Goal: Navigation & Orientation: Find specific page/section

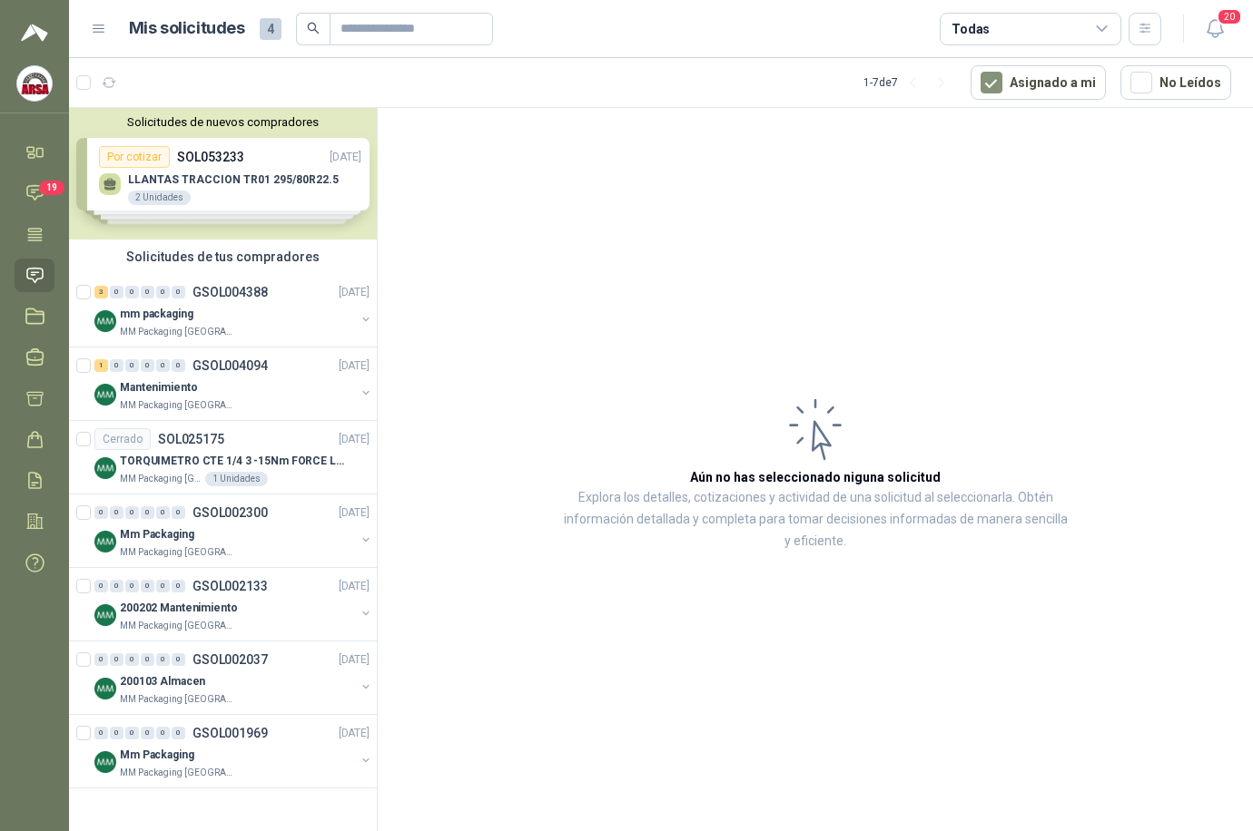
click at [244, 165] on div "Solicitudes de nuevos compradores Por cotizar SOL053233 [DATE] LLANTAS TRACCION…" at bounding box center [223, 174] width 308 height 132
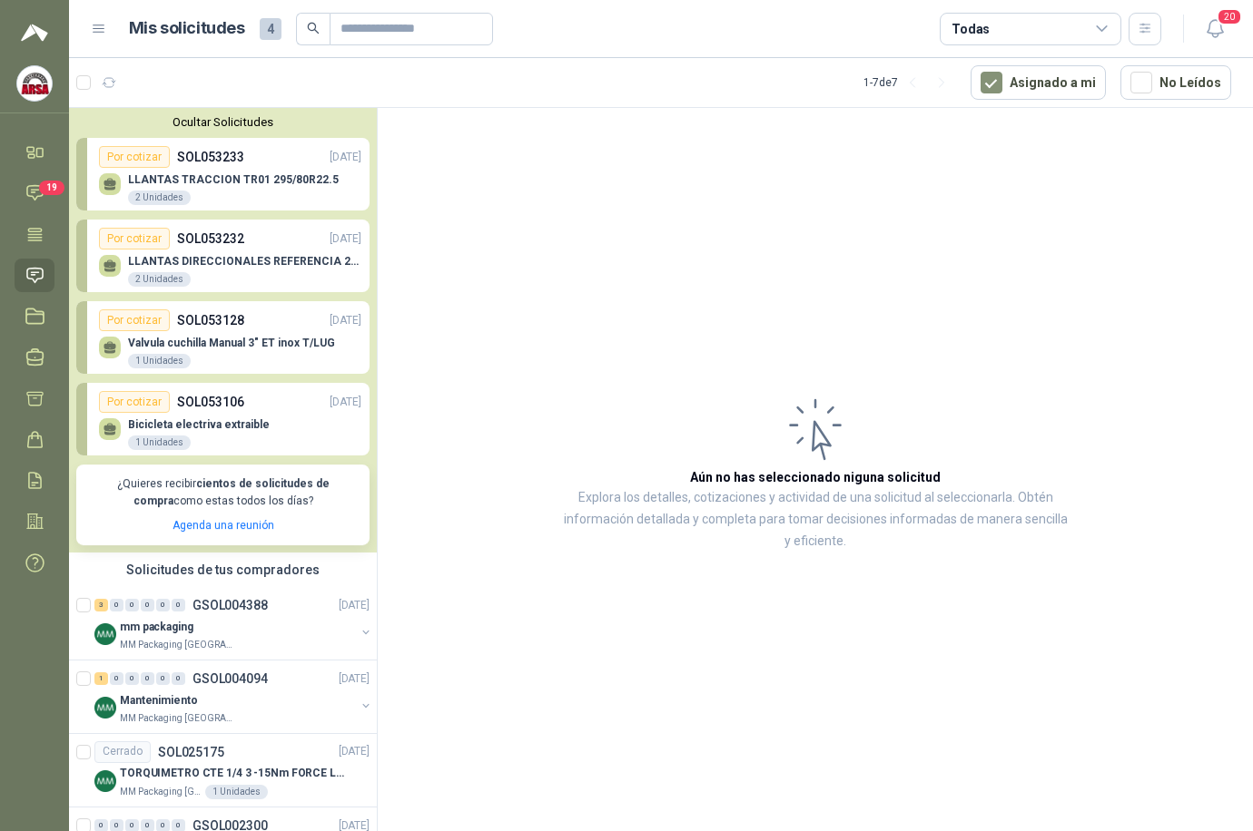
click at [39, 267] on icon at bounding box center [34, 275] width 19 height 19
click at [43, 182] on span "19" at bounding box center [51, 188] width 25 height 15
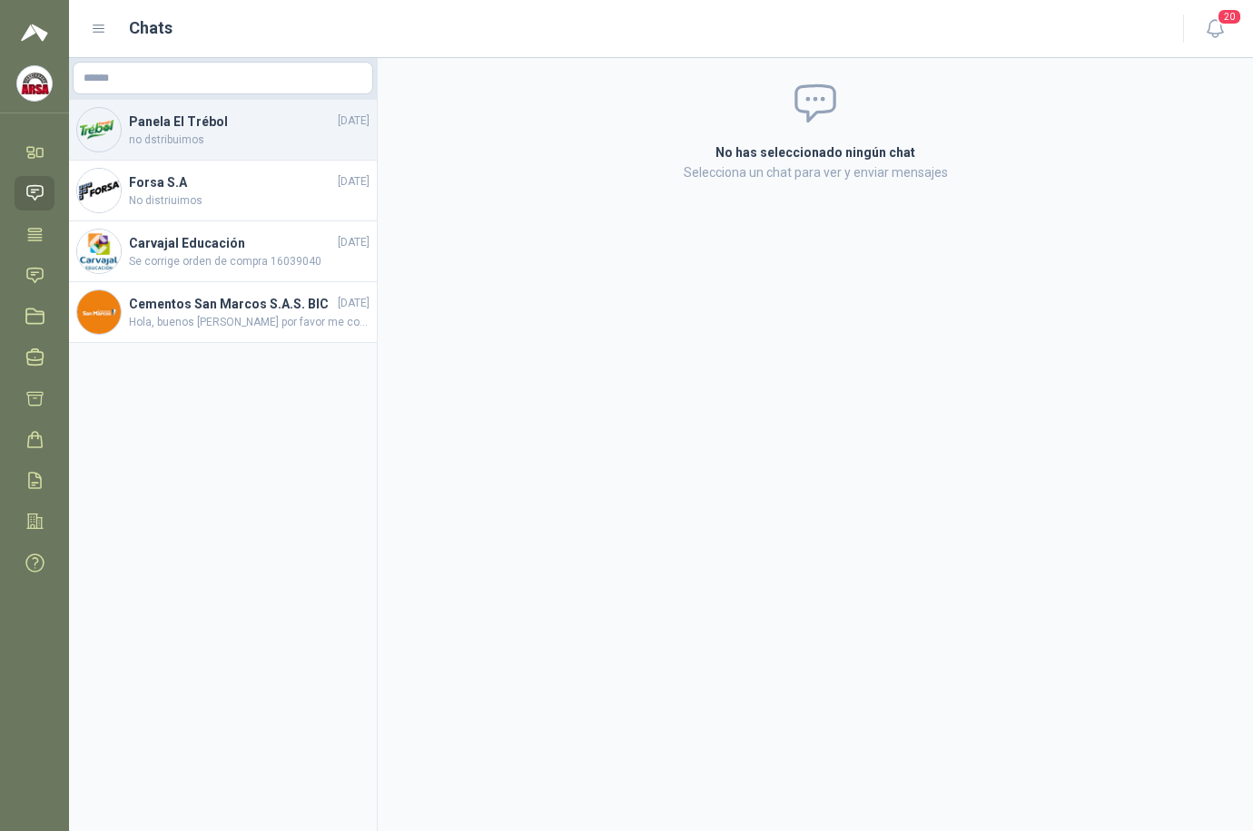
click at [134, 129] on h4 "Panela El Trébol" at bounding box center [231, 122] width 205 height 20
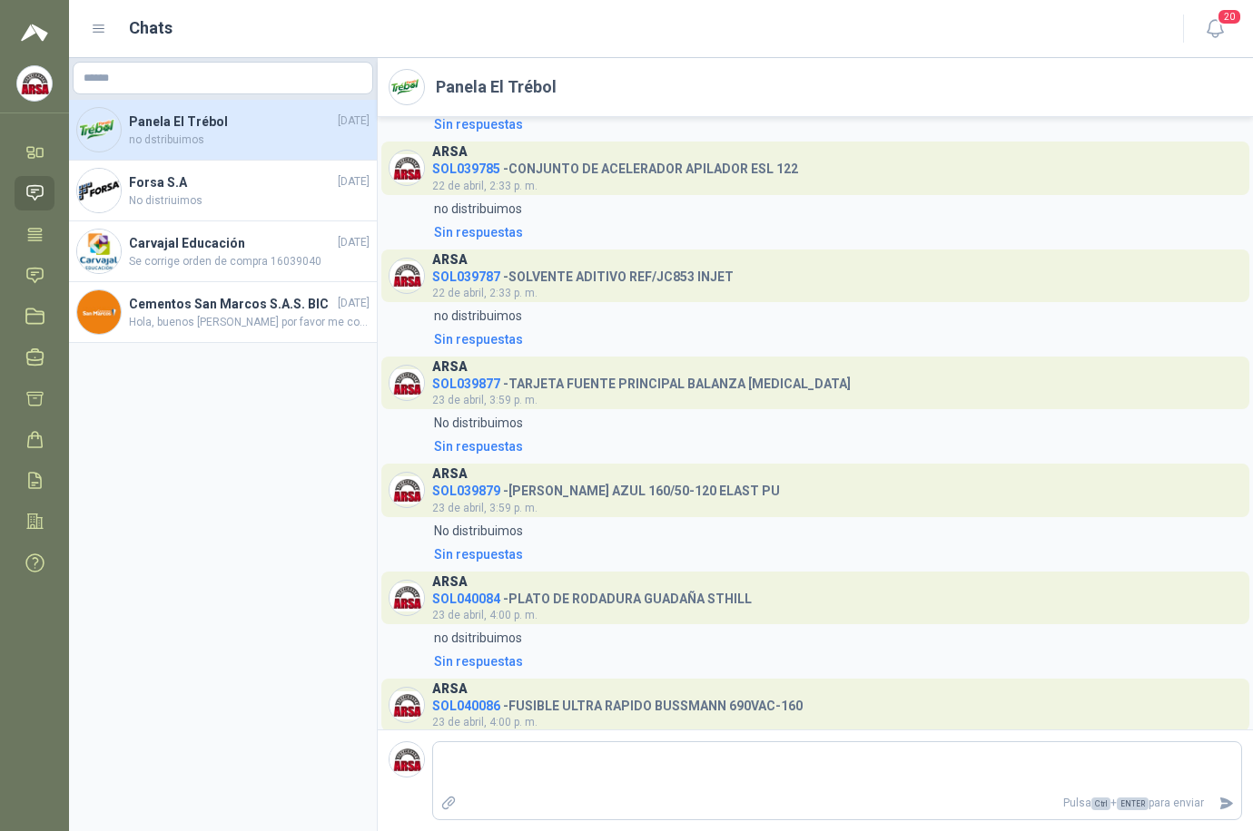
scroll to position [497, 0]
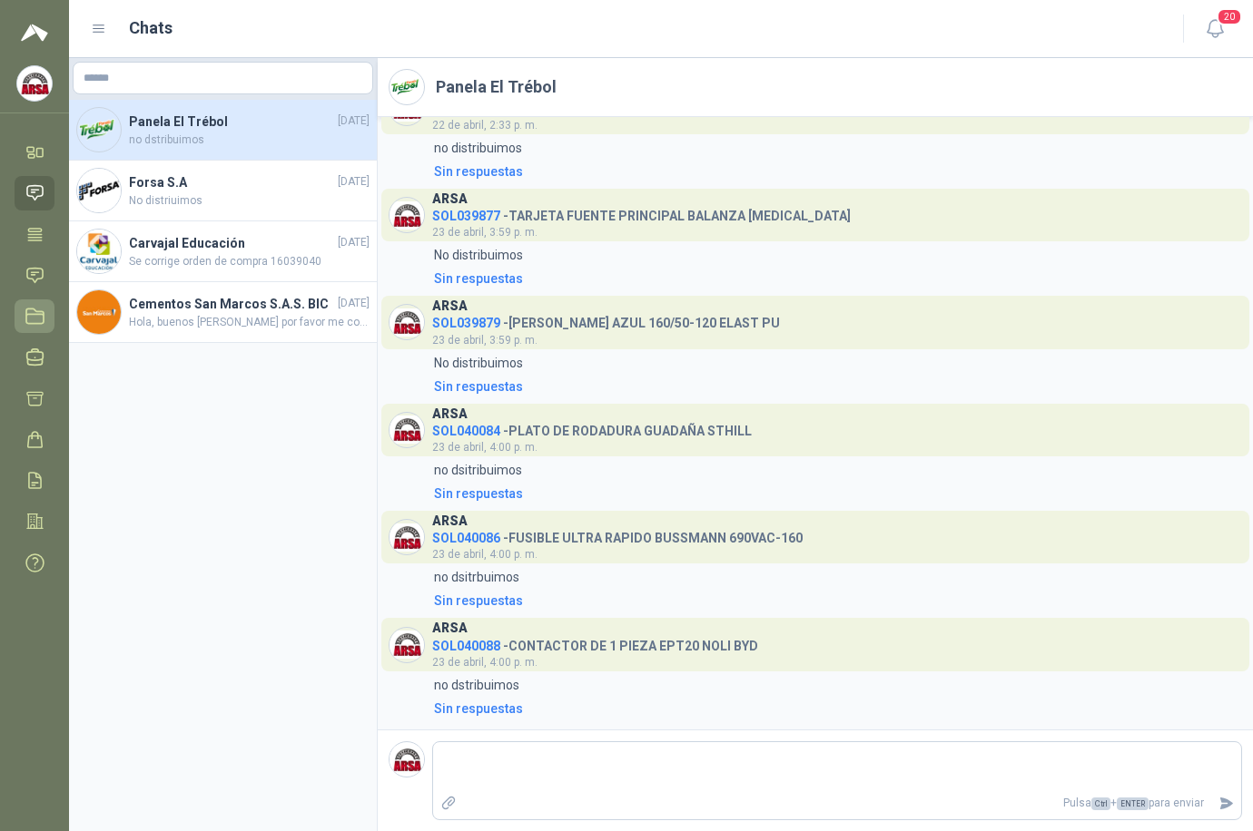
click at [37, 306] on link "Licitaciones" at bounding box center [35, 317] width 40 height 34
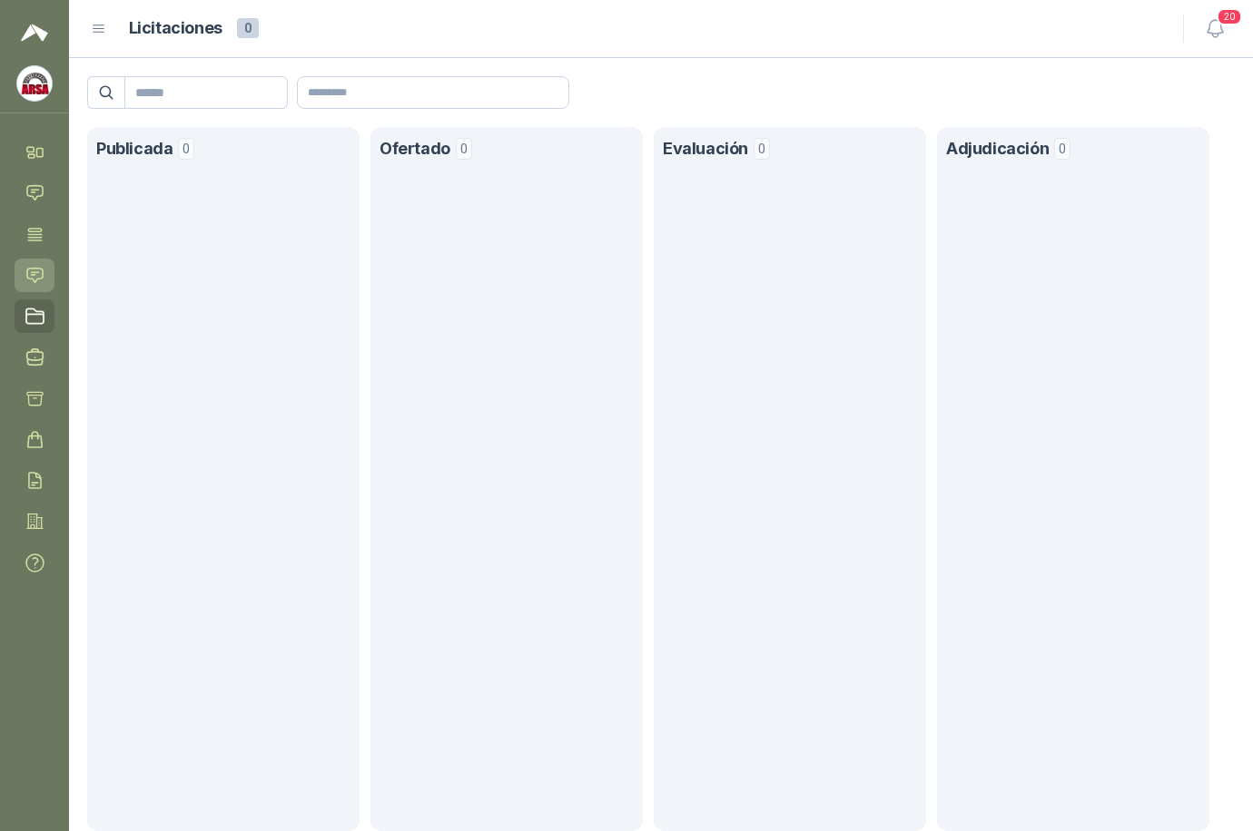
click at [44, 280] on icon at bounding box center [34, 275] width 19 height 19
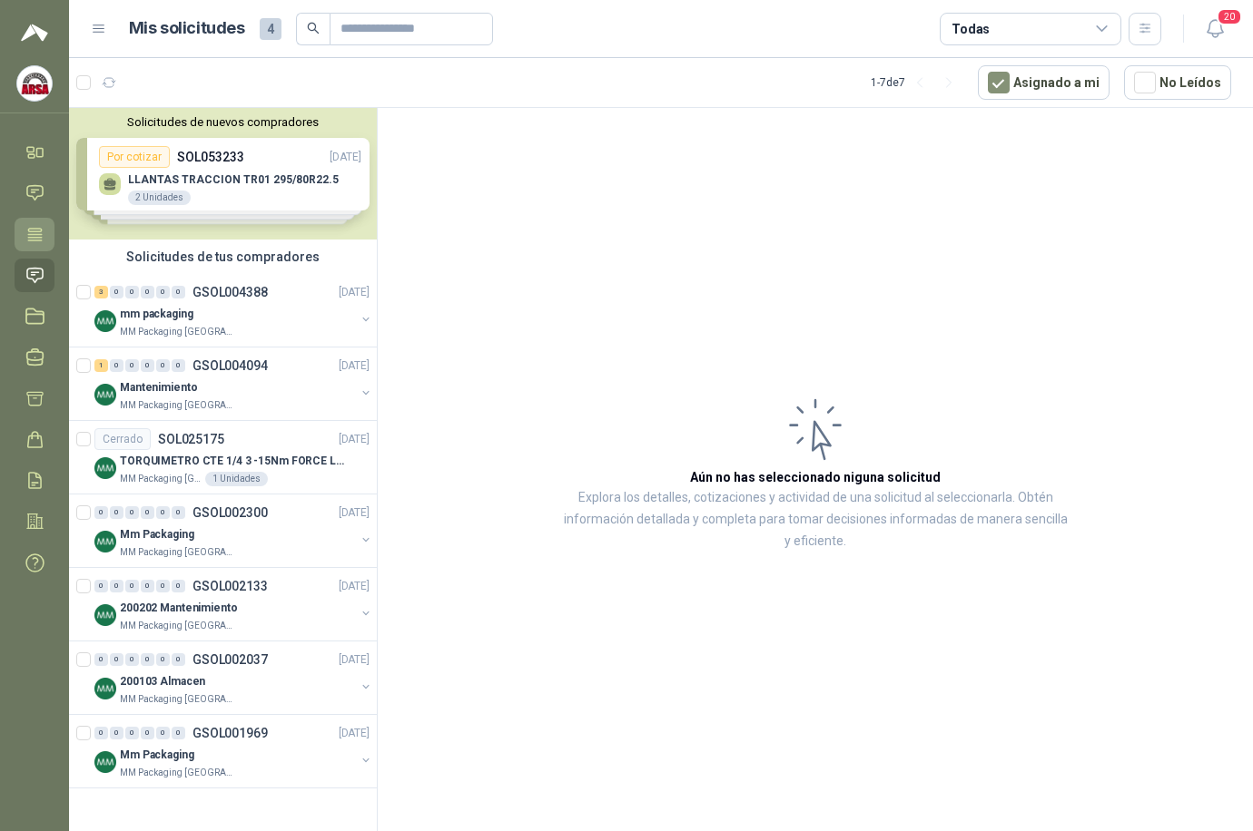
click at [37, 228] on icon at bounding box center [35, 234] width 14 height 12
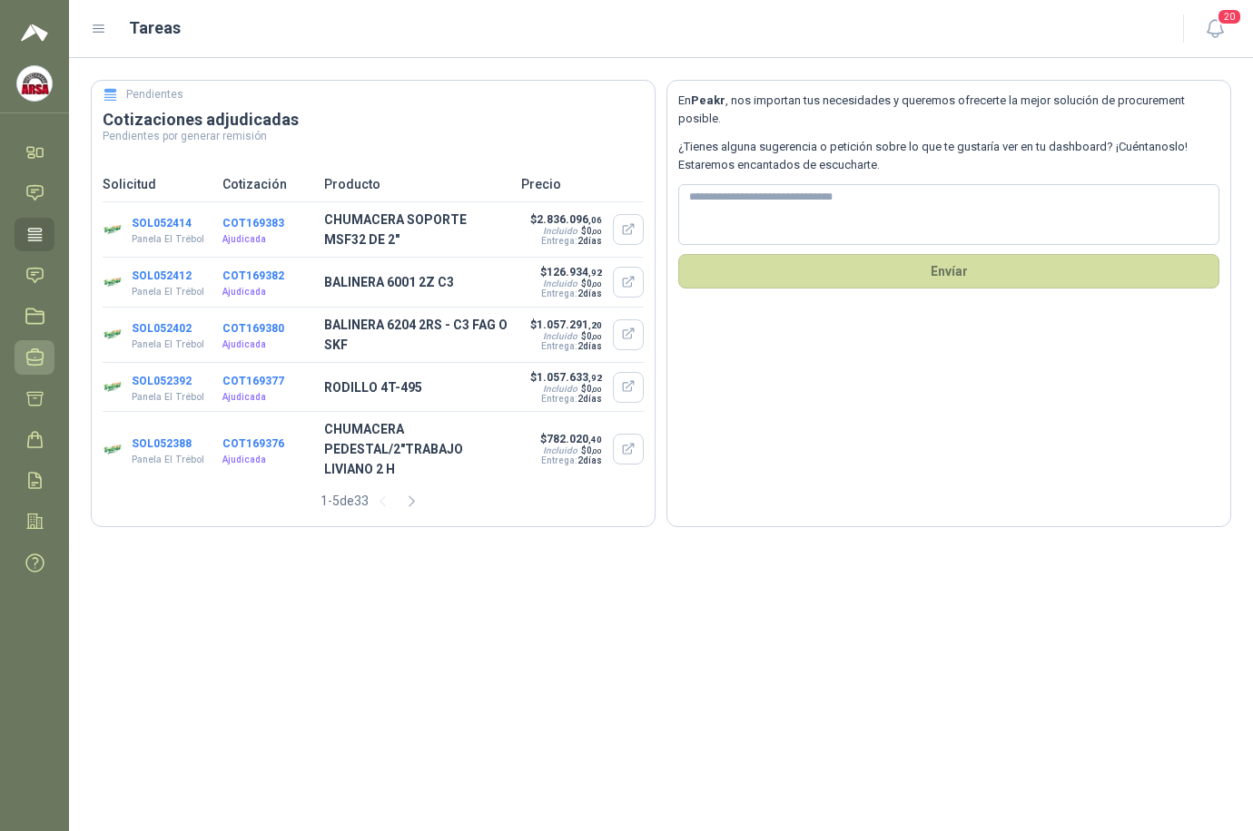
click at [32, 359] on icon at bounding box center [34, 357] width 19 height 19
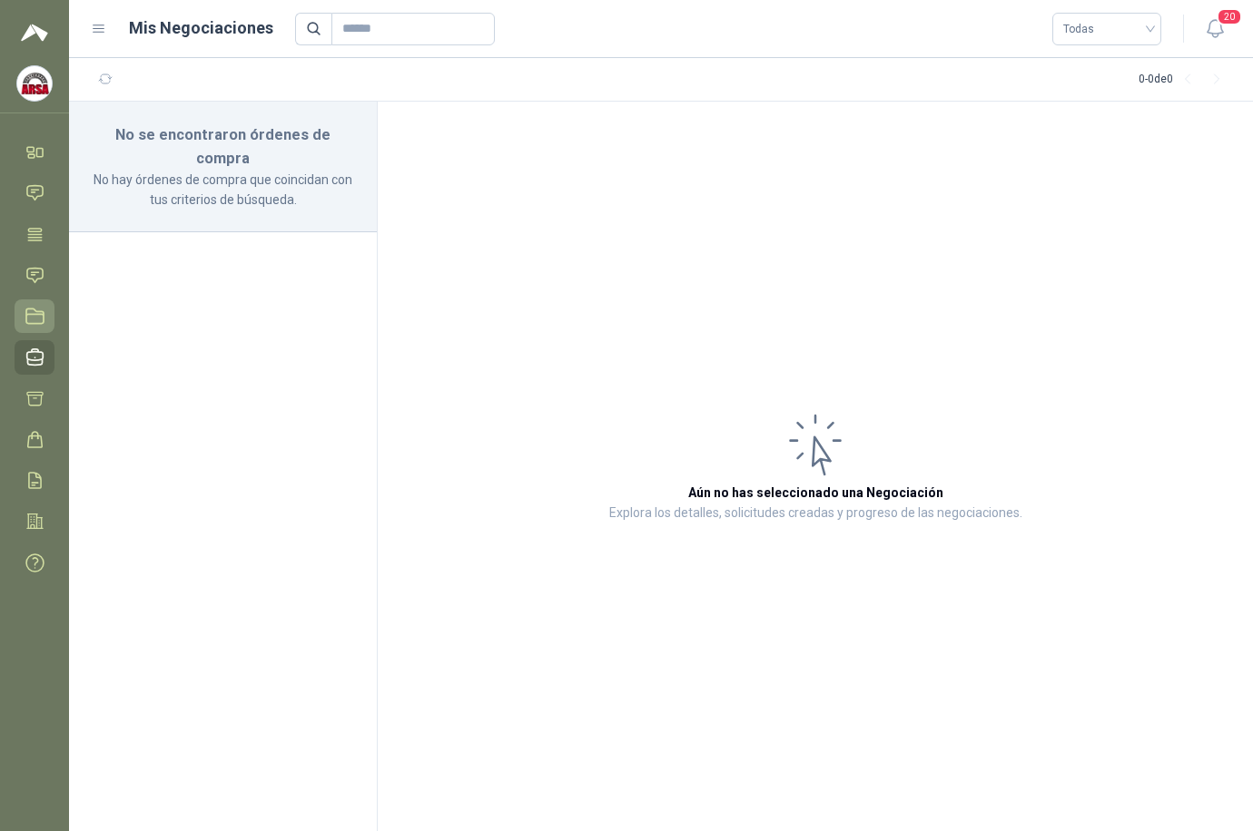
click at [35, 313] on icon at bounding box center [34, 316] width 19 height 19
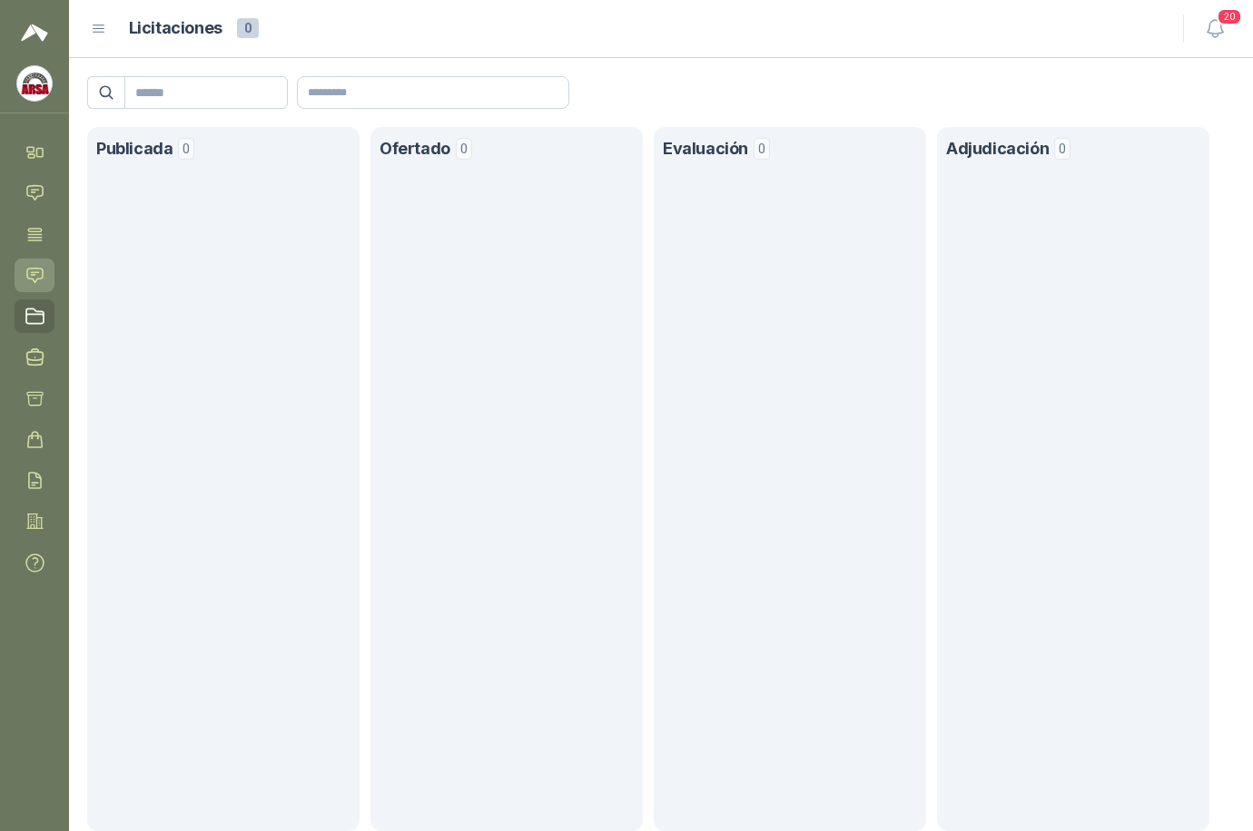
click at [34, 272] on icon at bounding box center [34, 275] width 15 height 15
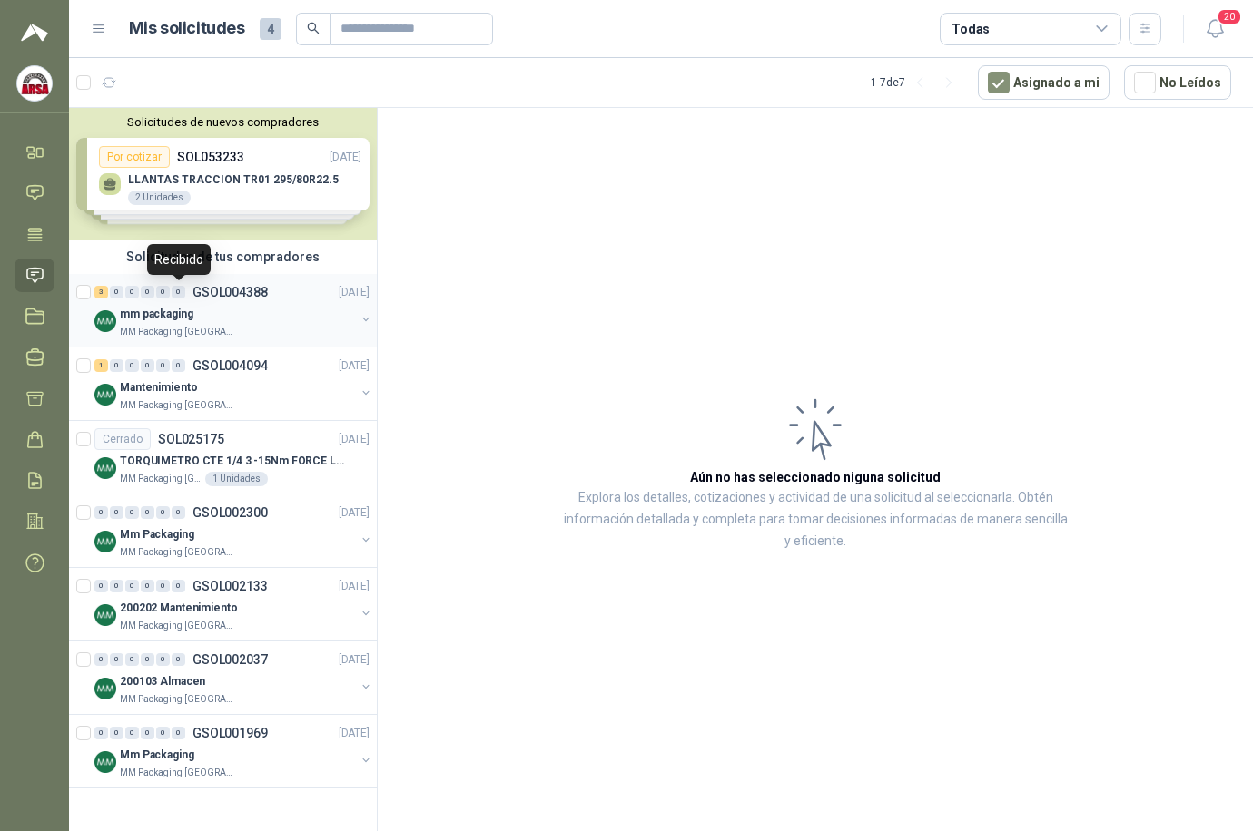
click at [182, 291] on div "0" at bounding box center [179, 292] width 14 height 13
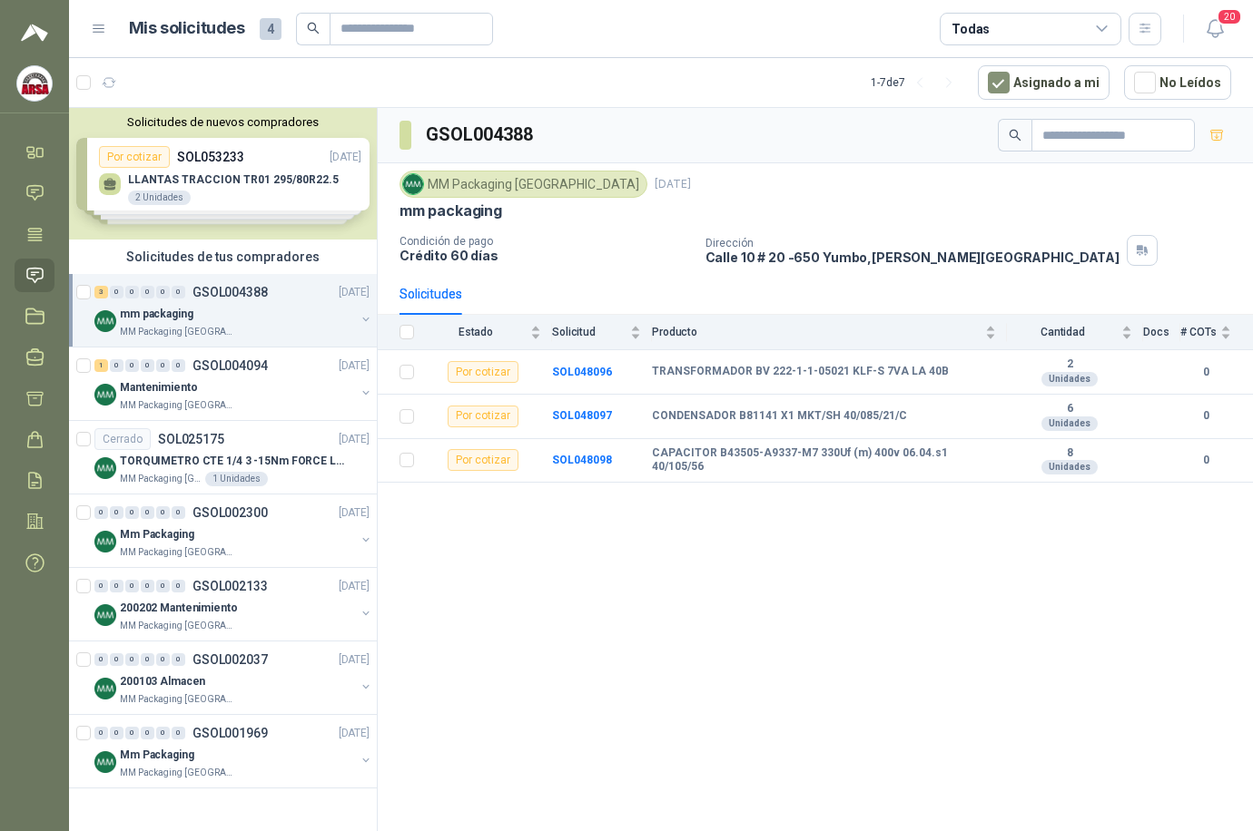
click at [29, 86] on img at bounding box center [34, 83] width 34 height 34
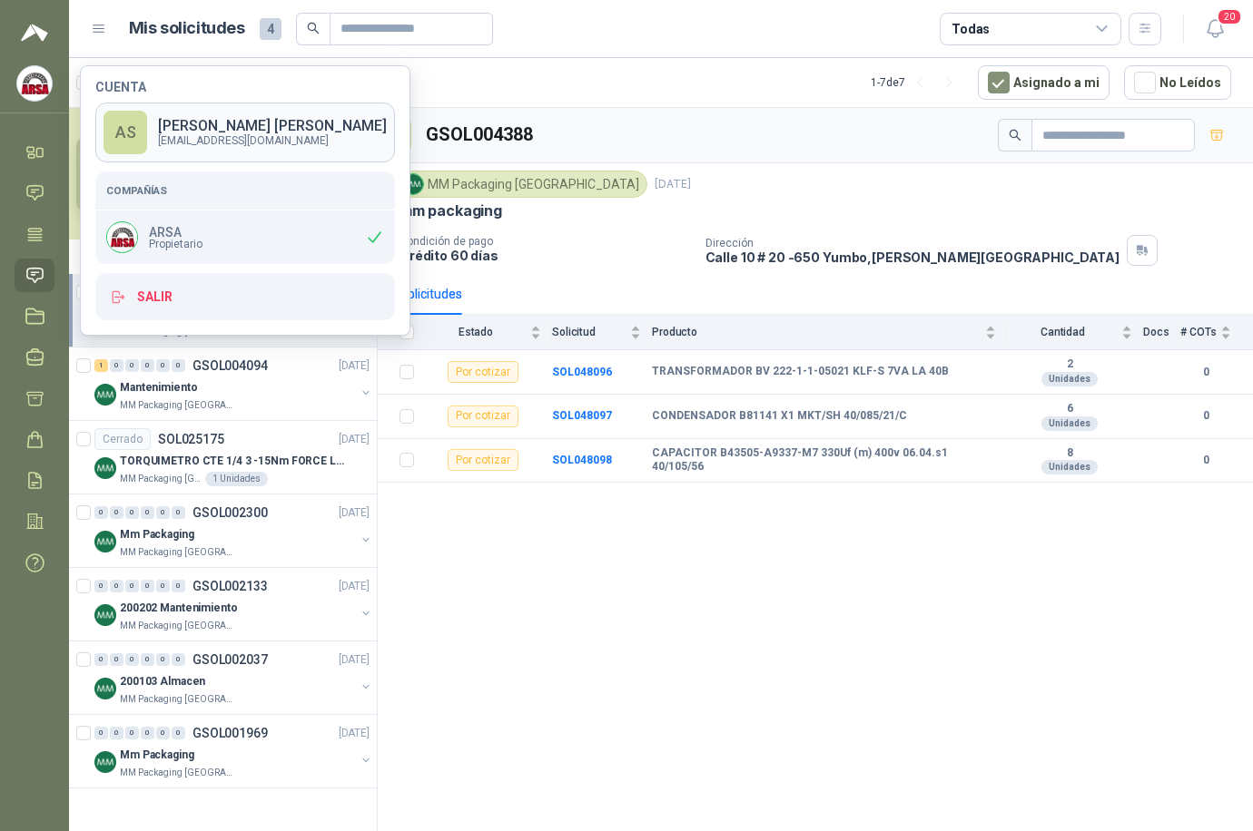
click at [217, 123] on p "ALISON SARMIENTO URIBE" at bounding box center [272, 126] width 229 height 15
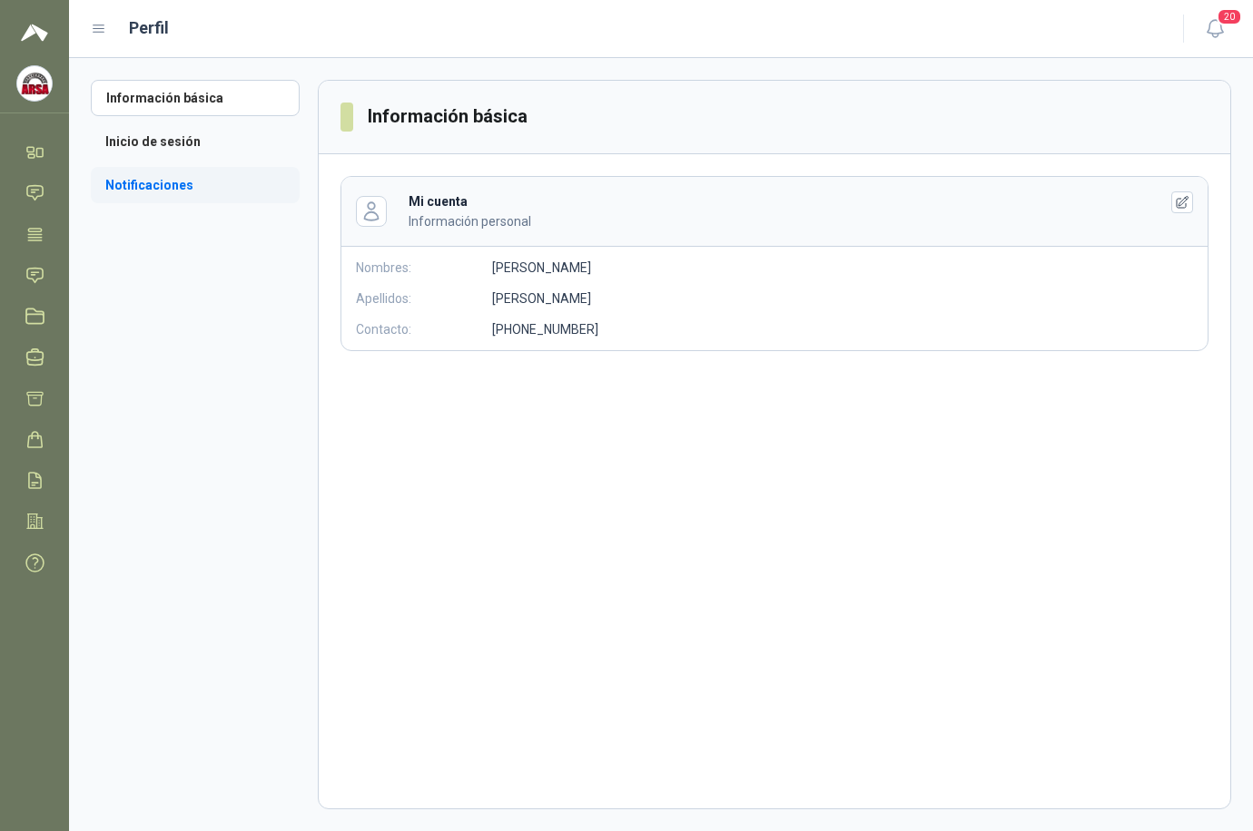
click at [143, 192] on li "Notificaciones" at bounding box center [195, 185] width 209 height 36
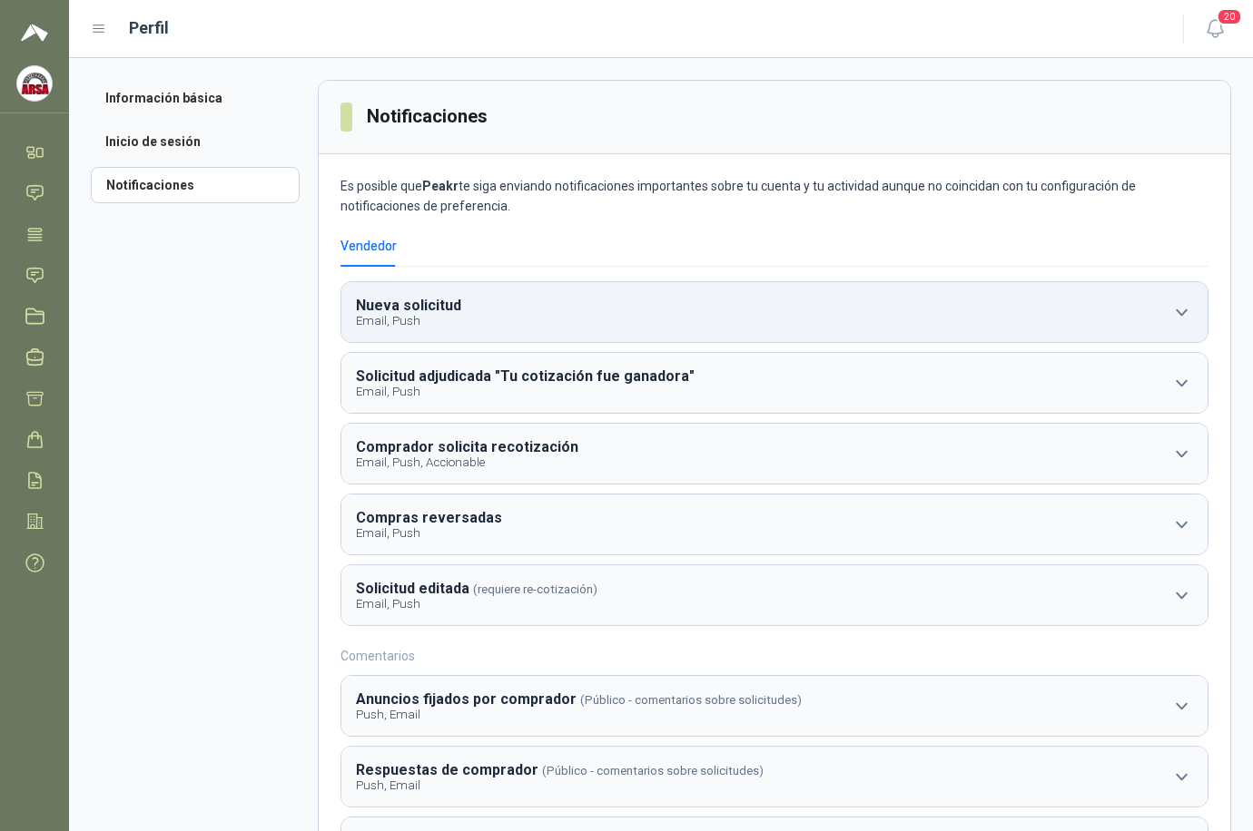
click at [510, 300] on button "Nueva solicitud Email, Push" at bounding box center [774, 312] width 866 height 60
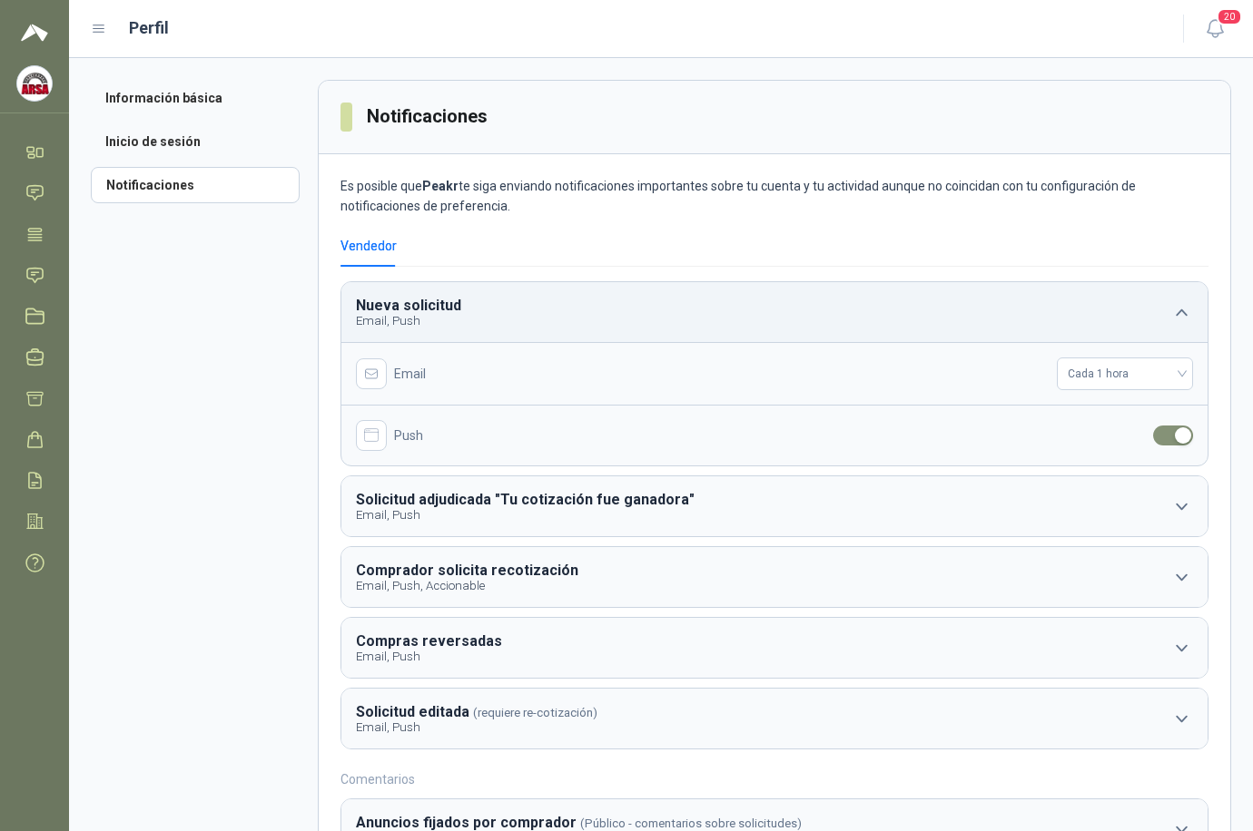
click at [510, 300] on button "Nueva solicitud Email, Push" at bounding box center [774, 312] width 866 height 60
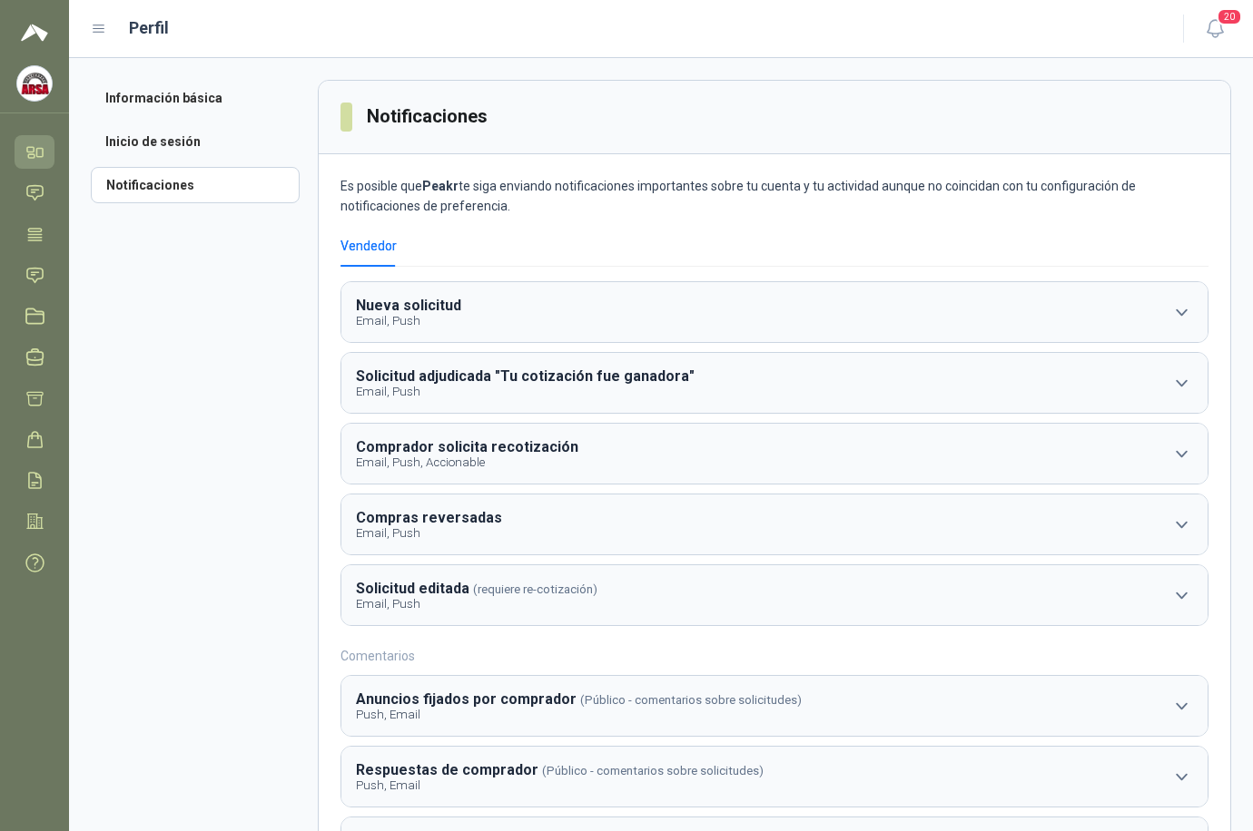
click at [34, 153] on icon at bounding box center [34, 152] width 19 height 19
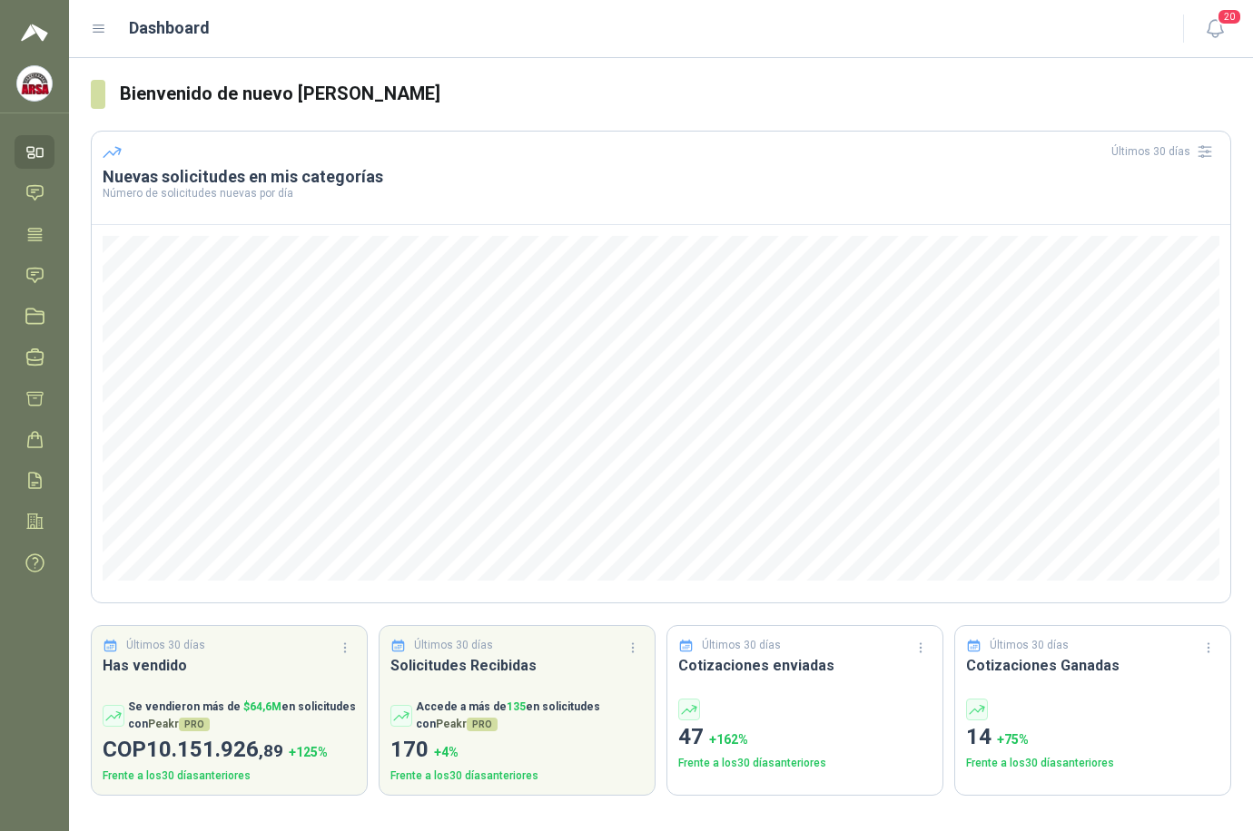
click at [29, 74] on img at bounding box center [34, 83] width 34 height 34
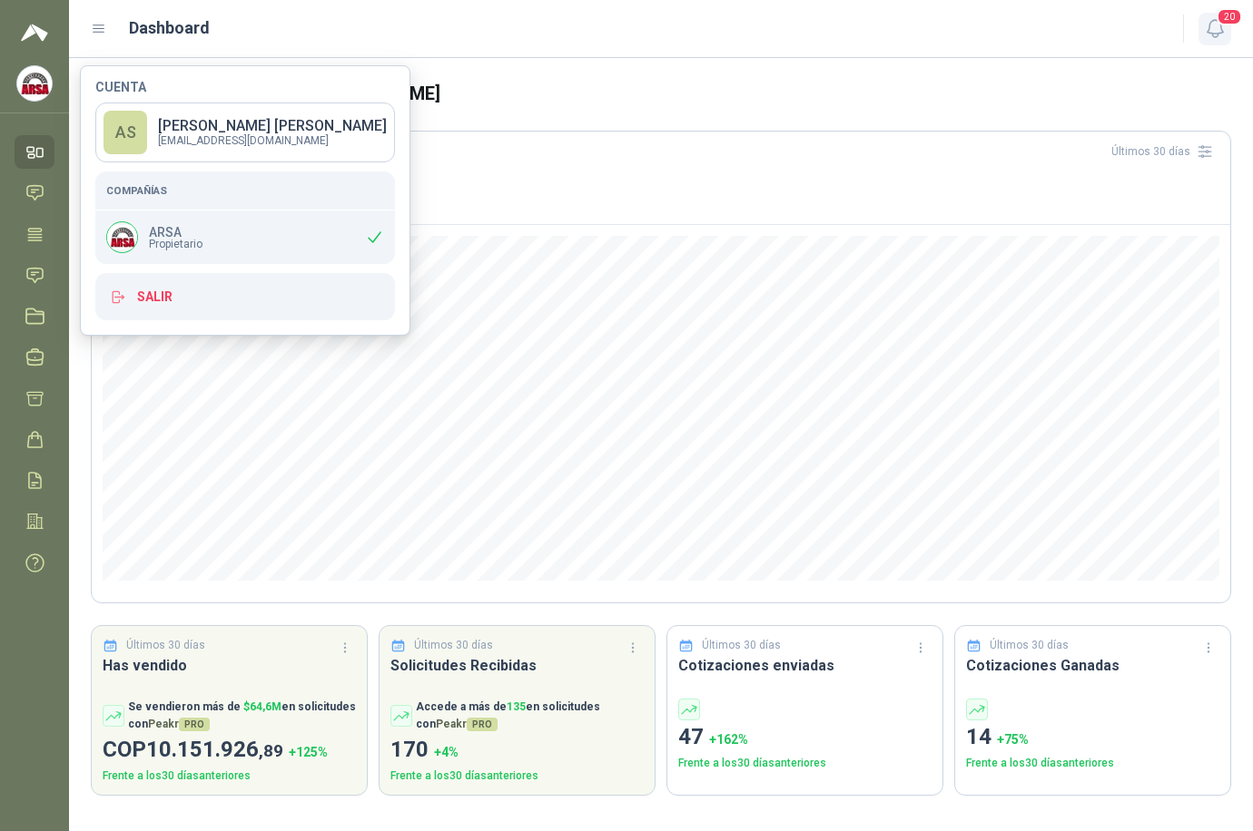
drag, startPoint x: 1194, startPoint y: 19, endPoint x: 1207, endPoint y: 19, distance: 13.6
click at [1027, 19] on div "20" at bounding box center [1196, 29] width 70 height 28
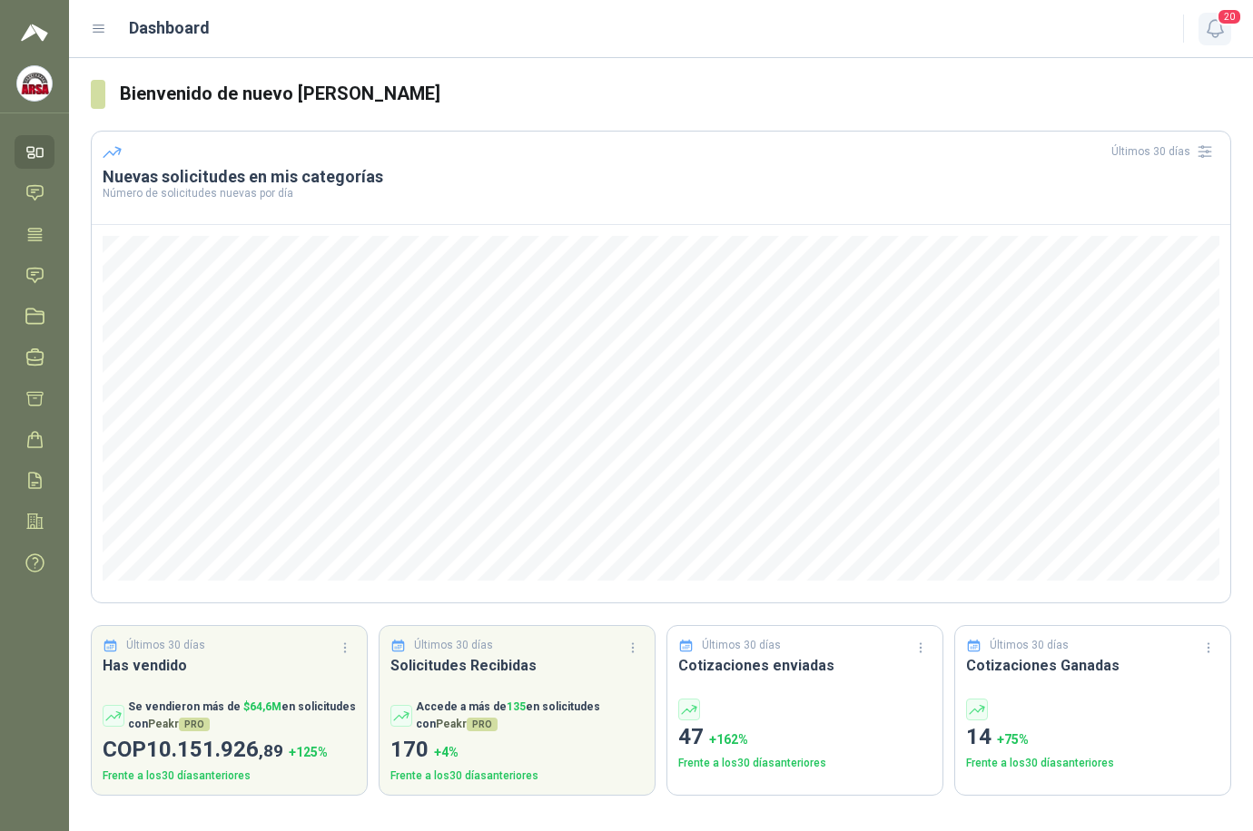
click at [1027, 19] on icon "button" at bounding box center [1215, 28] width 23 height 23
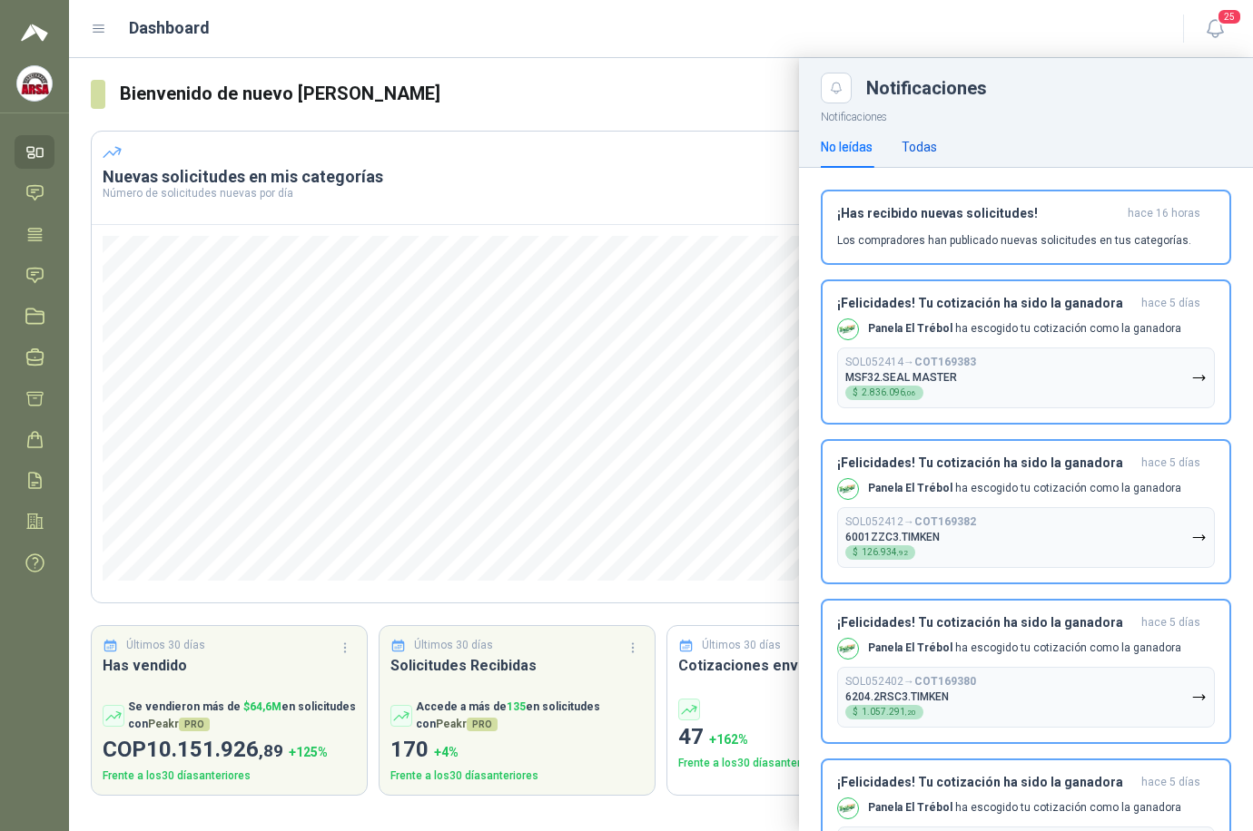
click at [926, 144] on div "Todas" at bounding box center [918, 147] width 35 height 20
click at [925, 144] on div "Todas" at bounding box center [918, 147] width 35 height 20
click at [989, 221] on h3 "¡Has recibido nuevas solicitudes!" at bounding box center [978, 213] width 283 height 15
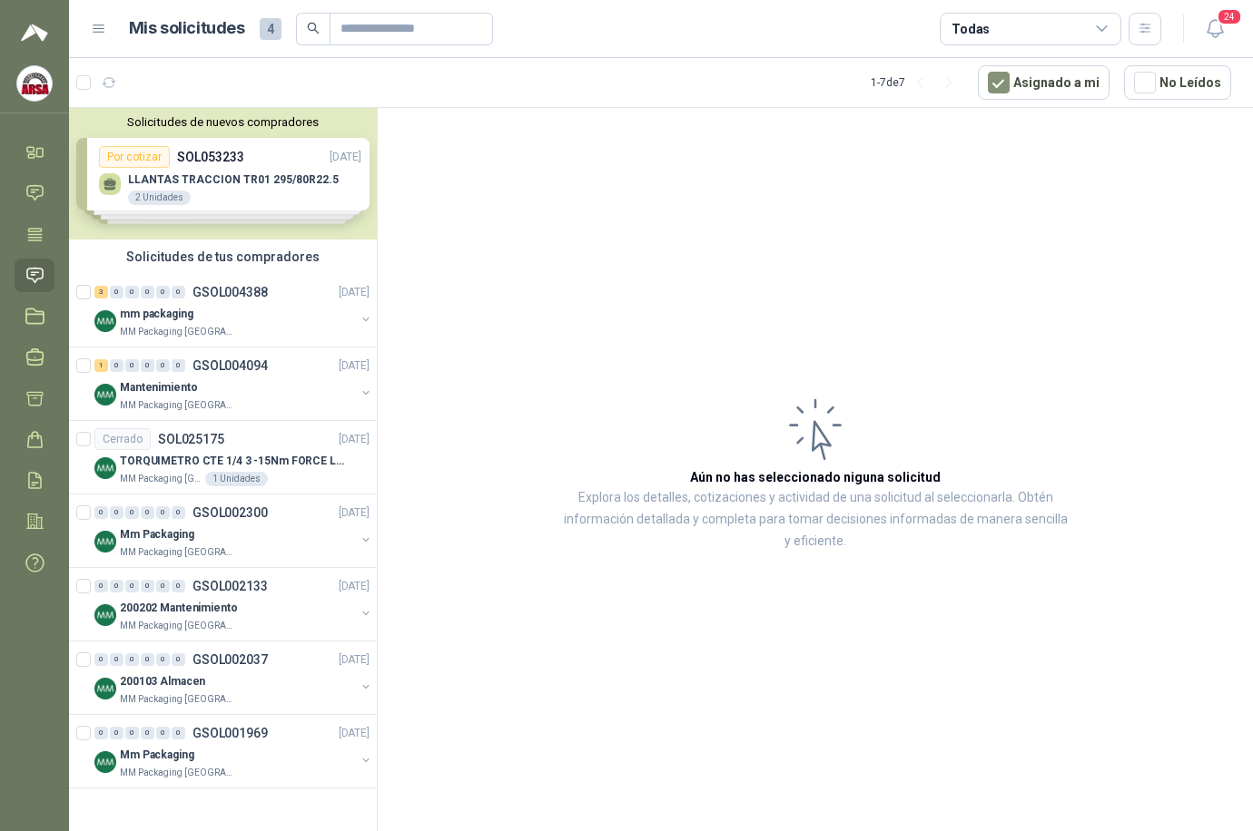
click at [209, 150] on div "Solicitudes de nuevos compradores Por cotizar SOL053233 25/08/25 LLANTAS TRACCI…" at bounding box center [223, 174] width 308 height 132
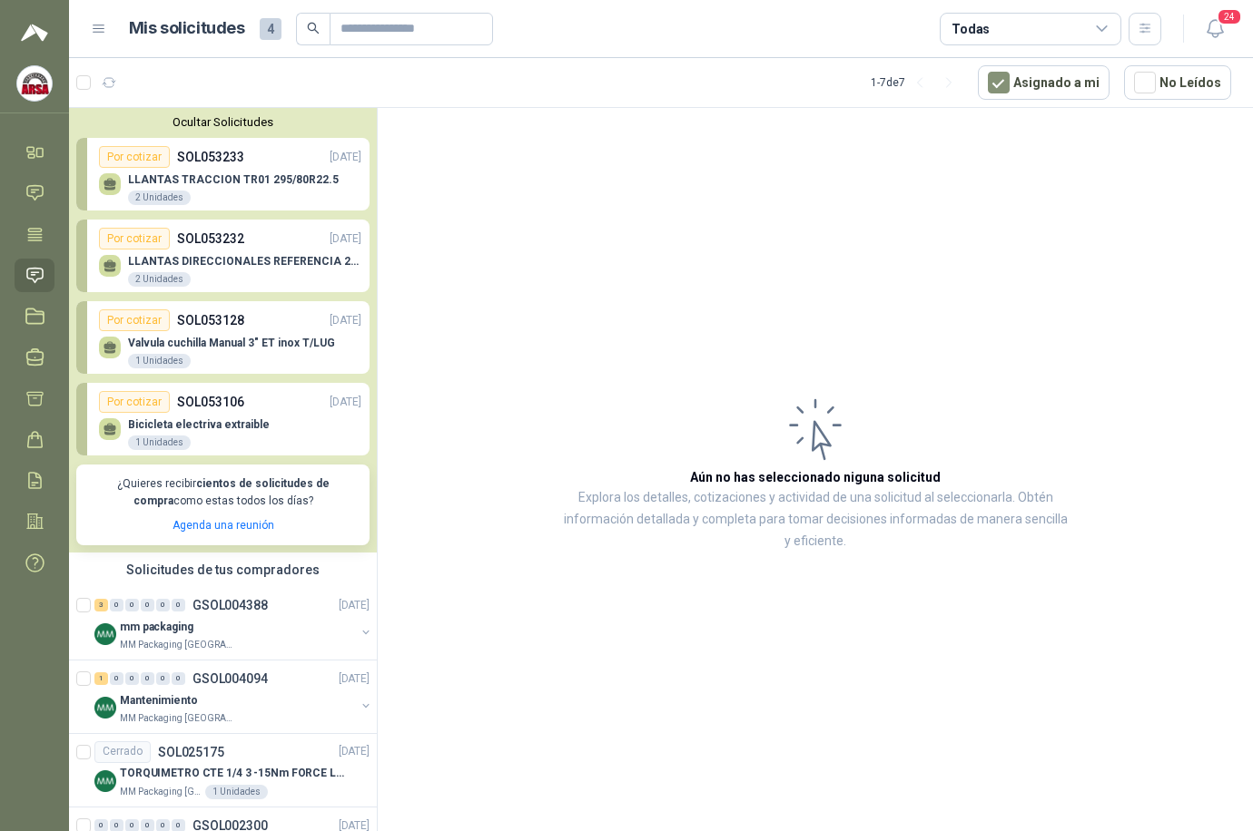
click at [192, 173] on div "LLANTAS TRACCION TR01 295/80R22.5 2 Unidades" at bounding box center [230, 187] width 262 height 38
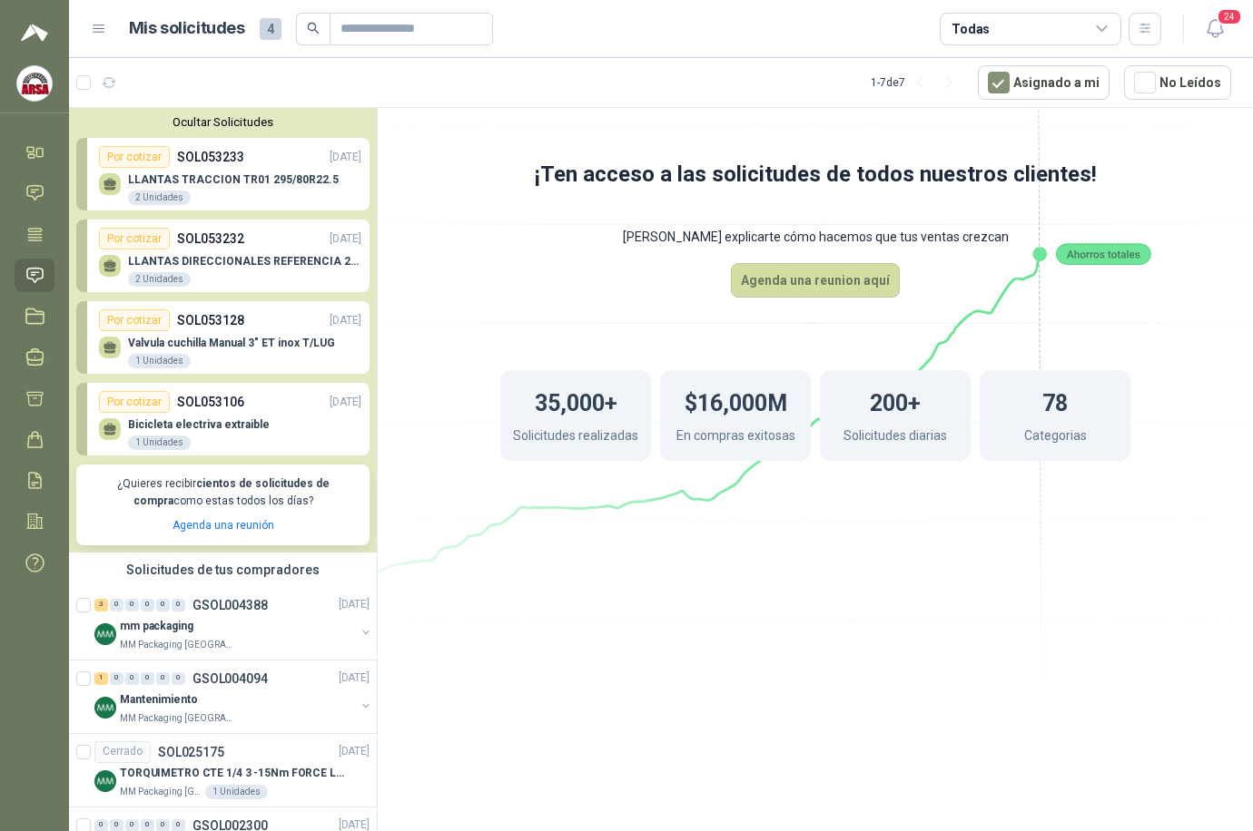
click at [209, 149] on p "SOL053233" at bounding box center [210, 157] width 67 height 20
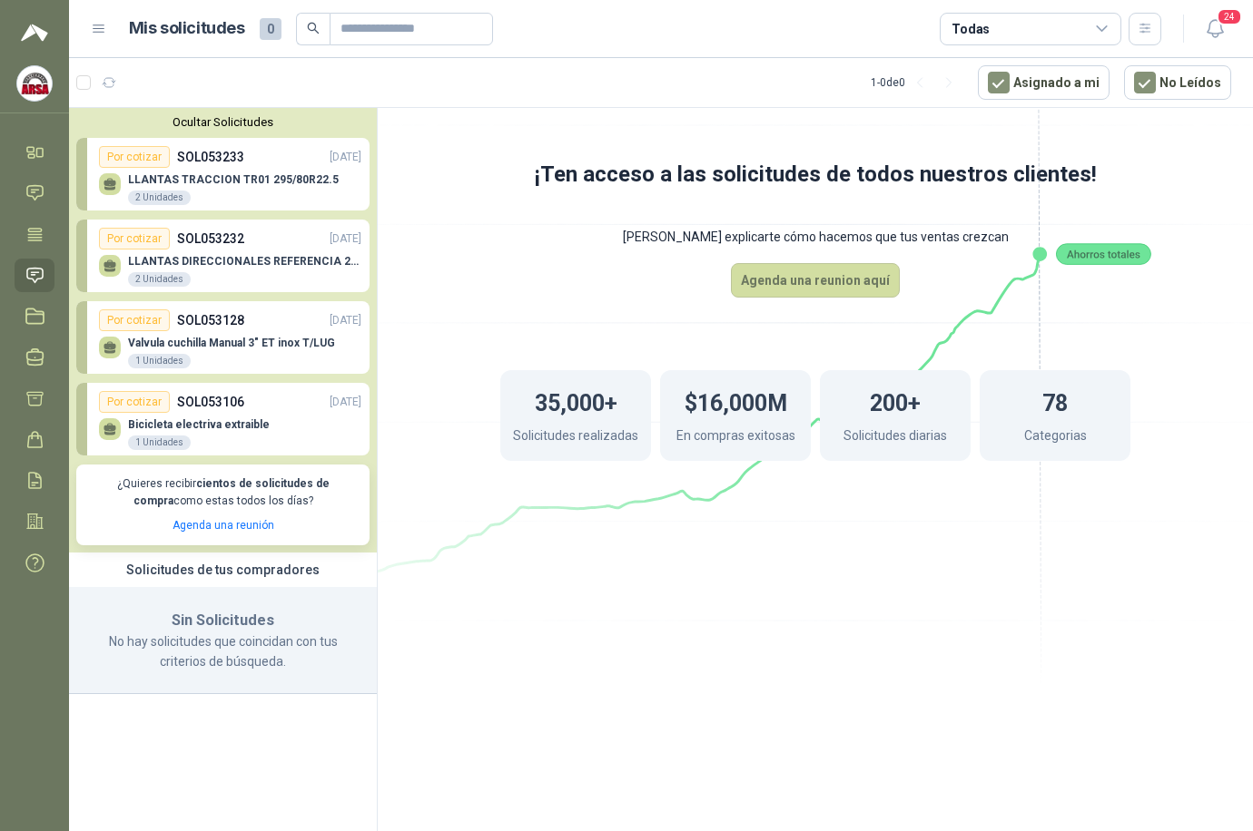
click at [1027, 33] on div "Todas" at bounding box center [1030, 29] width 182 height 33
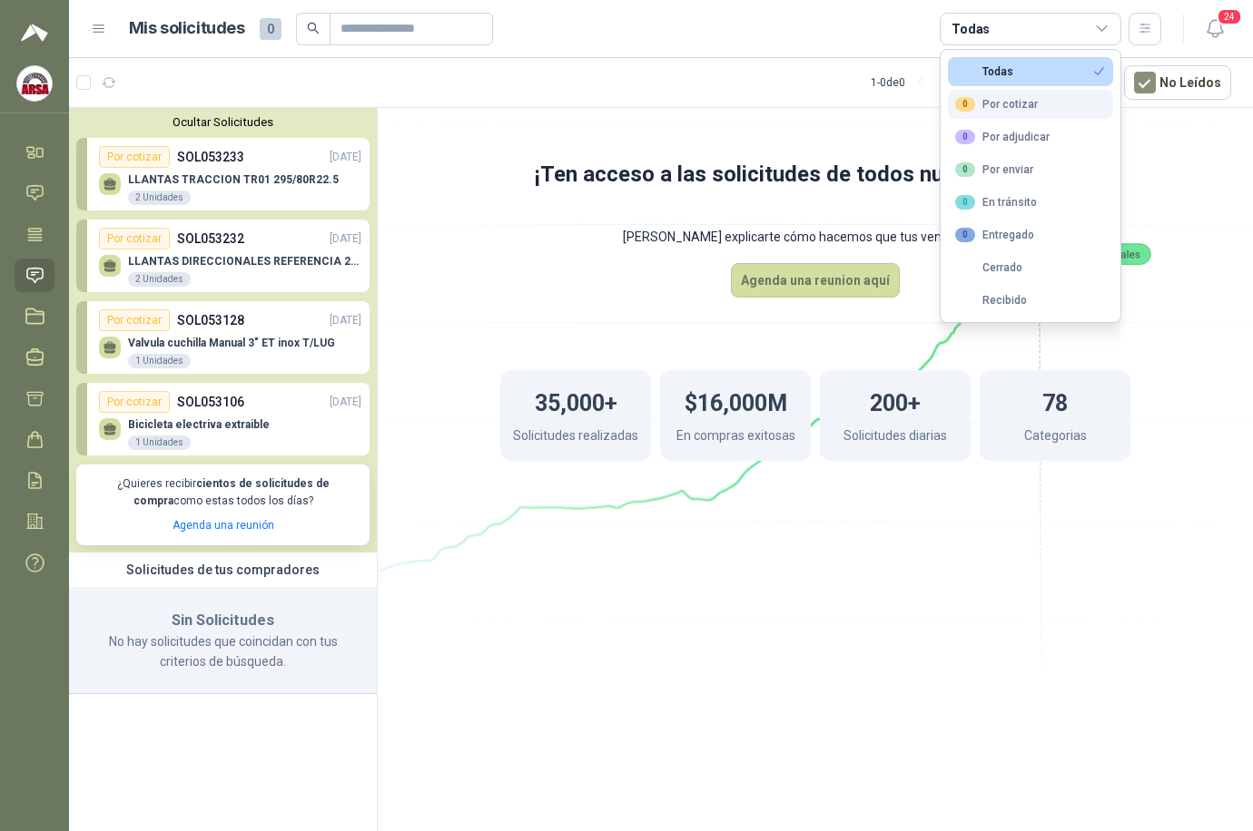
click at [1027, 103] on button "0 Por cotizar" at bounding box center [1030, 104] width 165 height 29
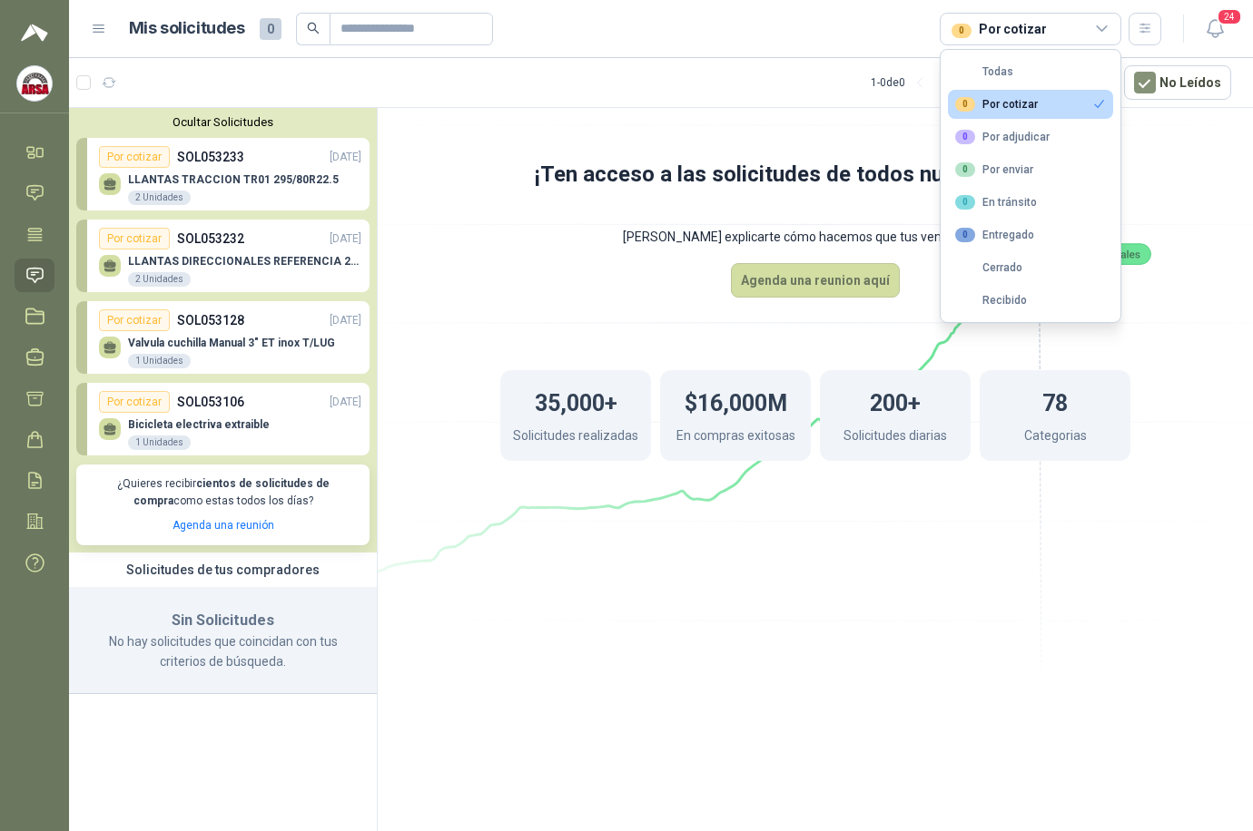
click at [1027, 193] on icon at bounding box center [815, 310] width 1017 height 858
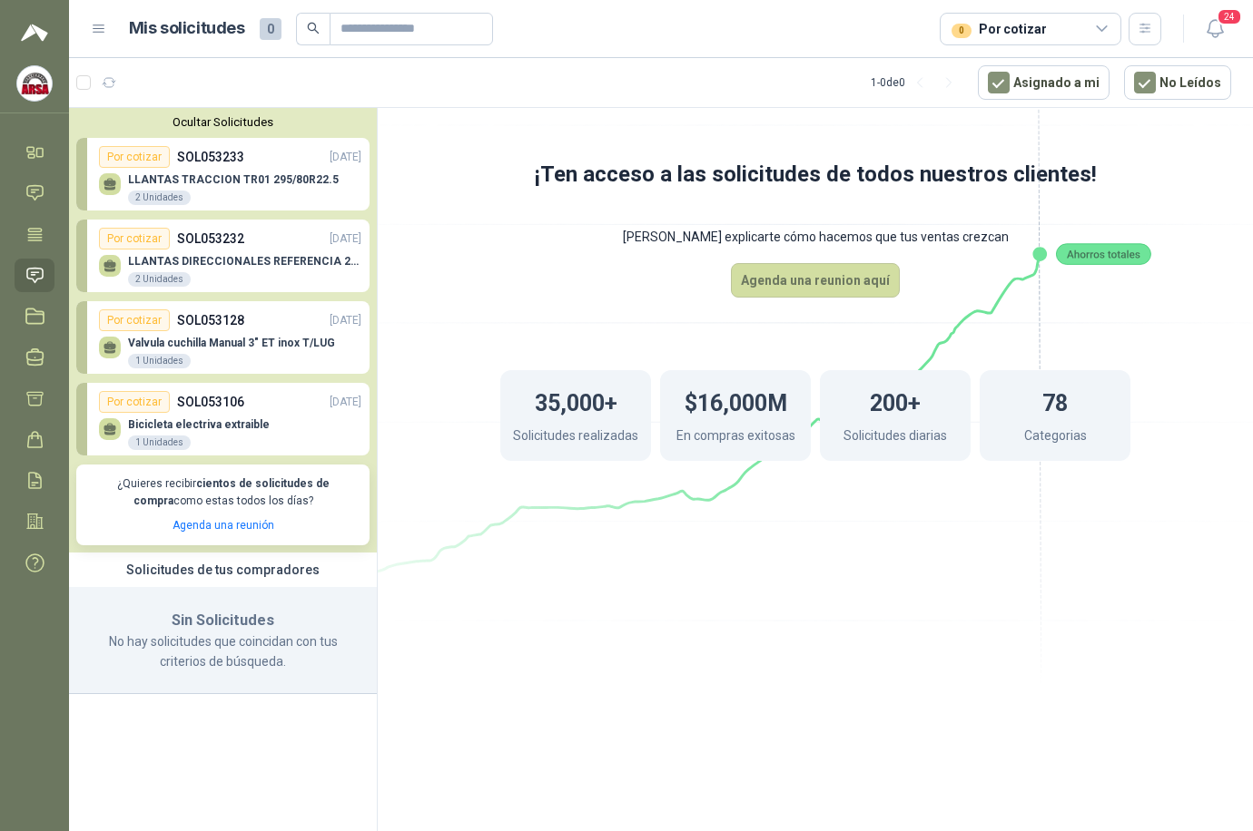
click at [225, 156] on p "SOL053233" at bounding box center [210, 157] width 67 height 20
click at [41, 149] on icon at bounding box center [40, 153] width 6 height 8
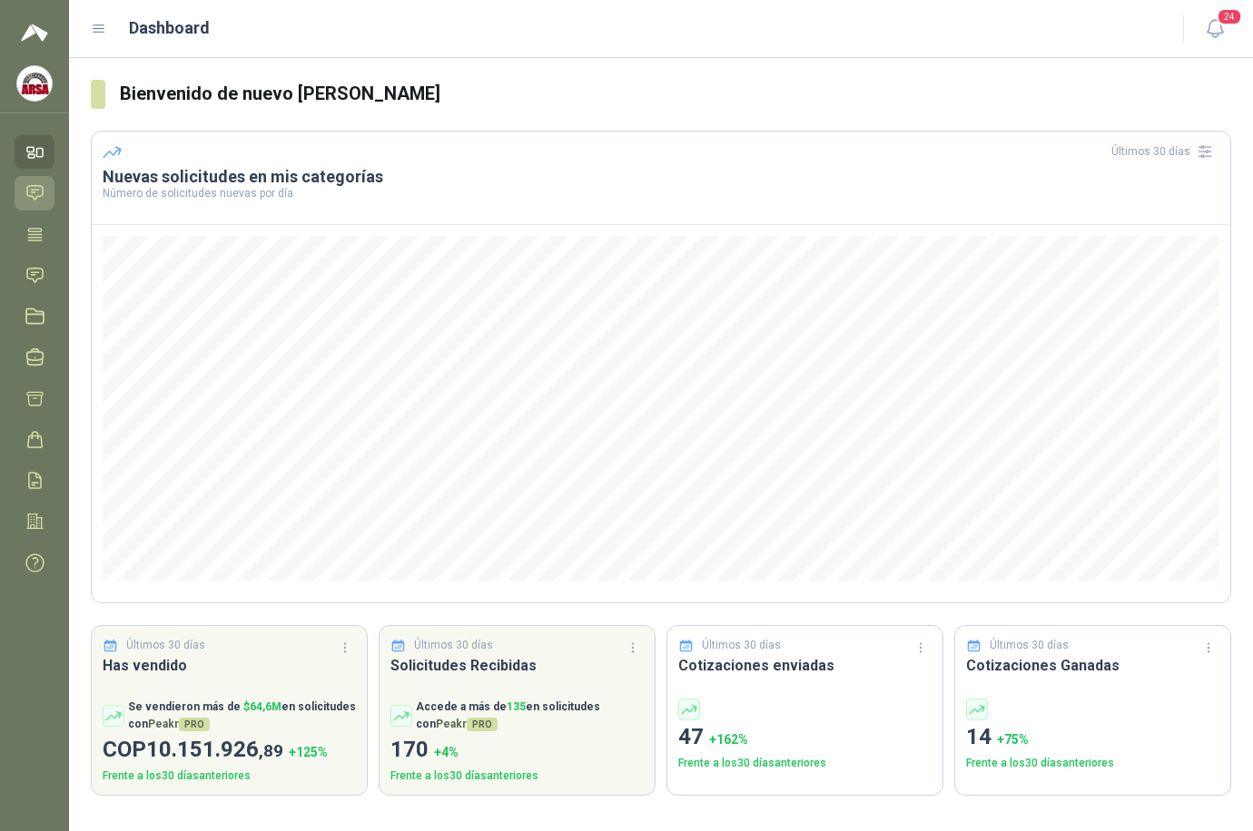
click at [44, 189] on icon at bounding box center [34, 192] width 19 height 19
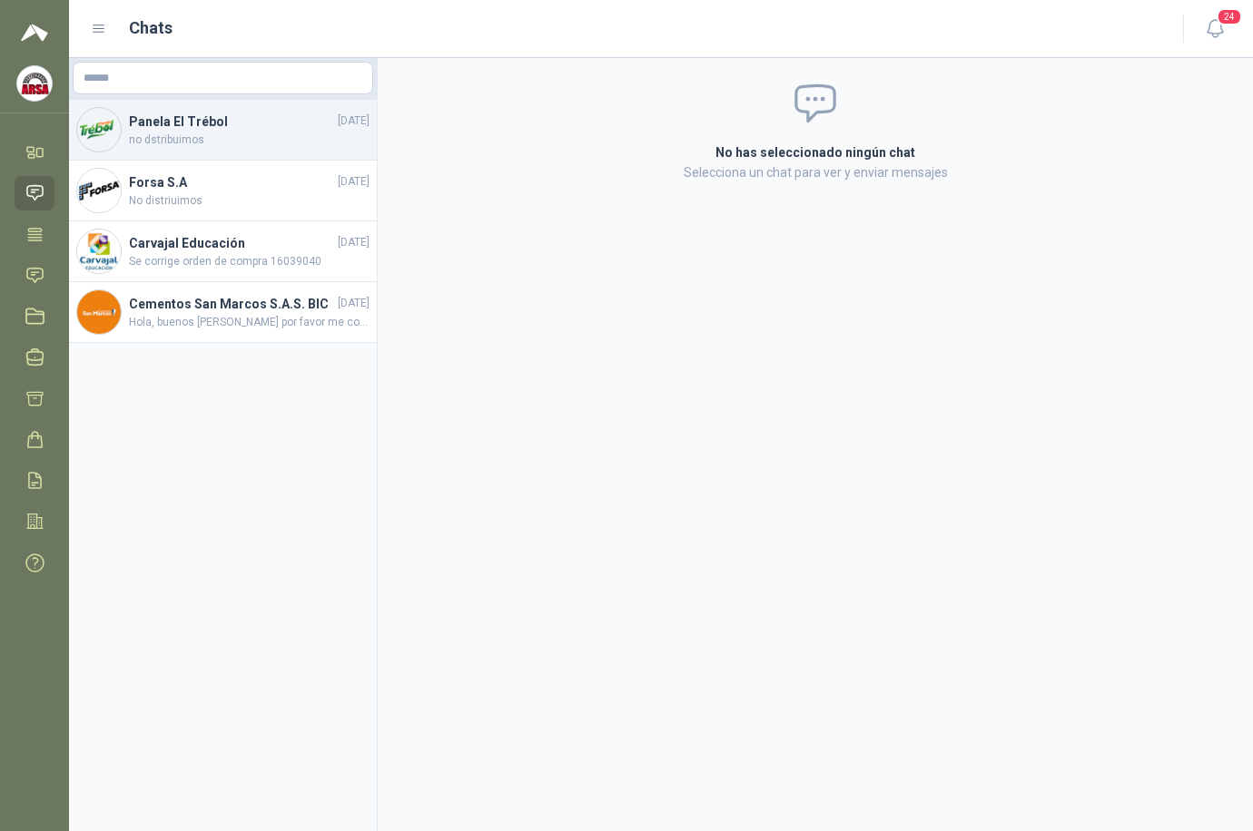
click at [213, 140] on span "no dstribuimos" at bounding box center [249, 140] width 241 height 17
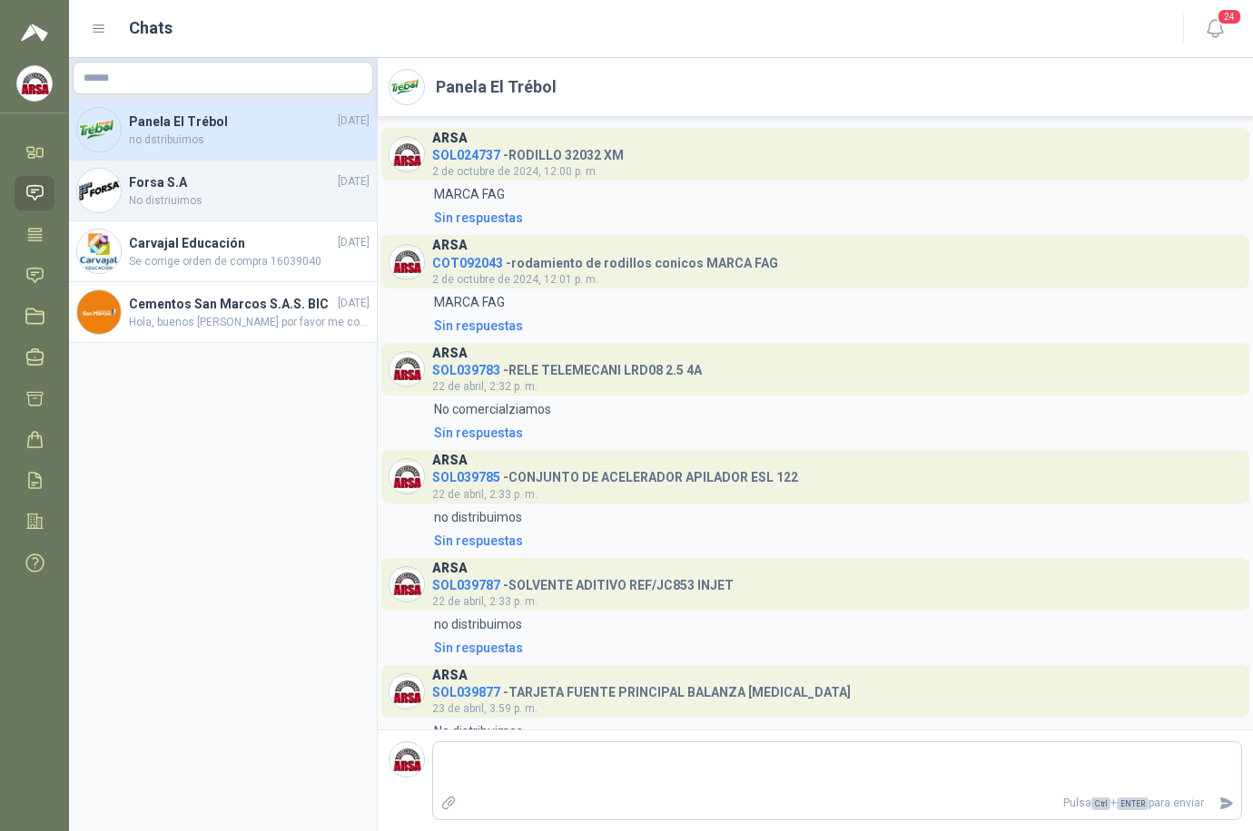
click at [182, 192] on span "No distriuimos" at bounding box center [249, 200] width 241 height 17
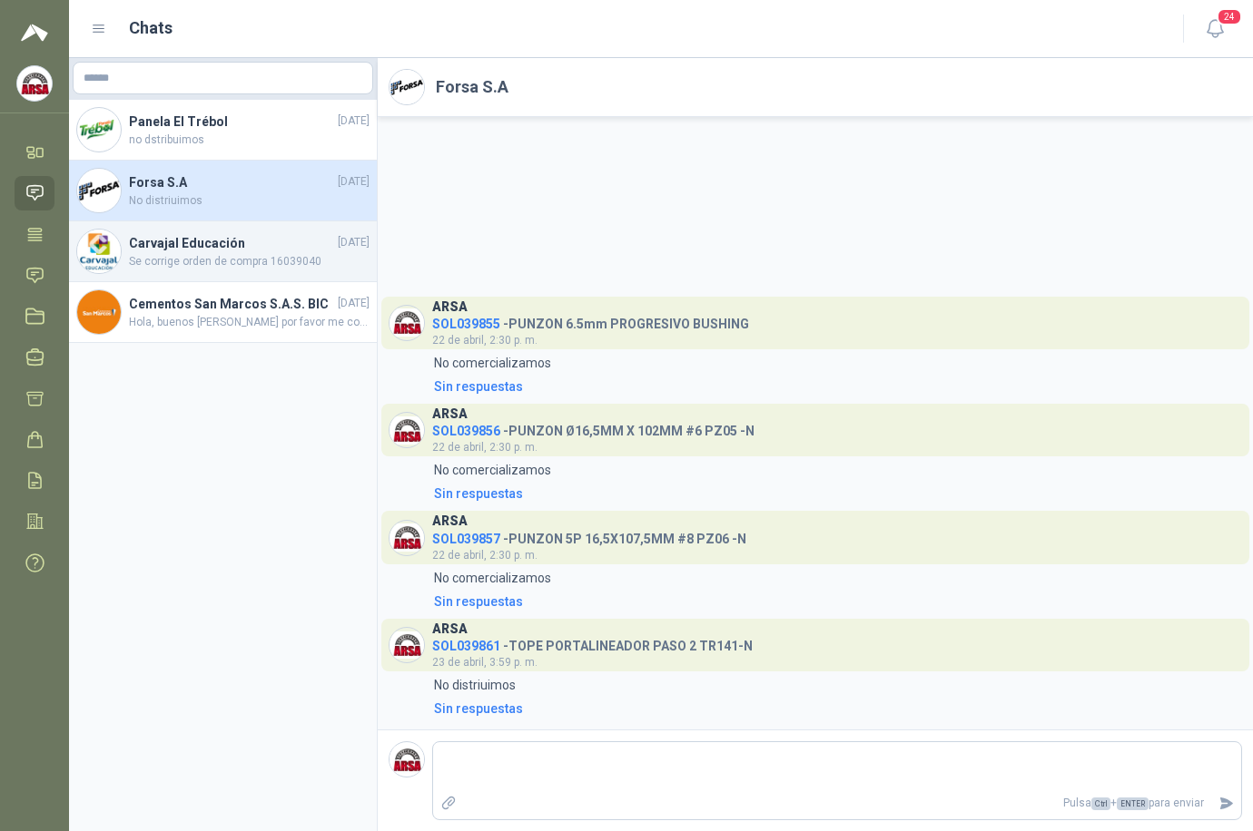
click at [142, 251] on h4 "Carvajal Educación" at bounding box center [231, 243] width 205 height 20
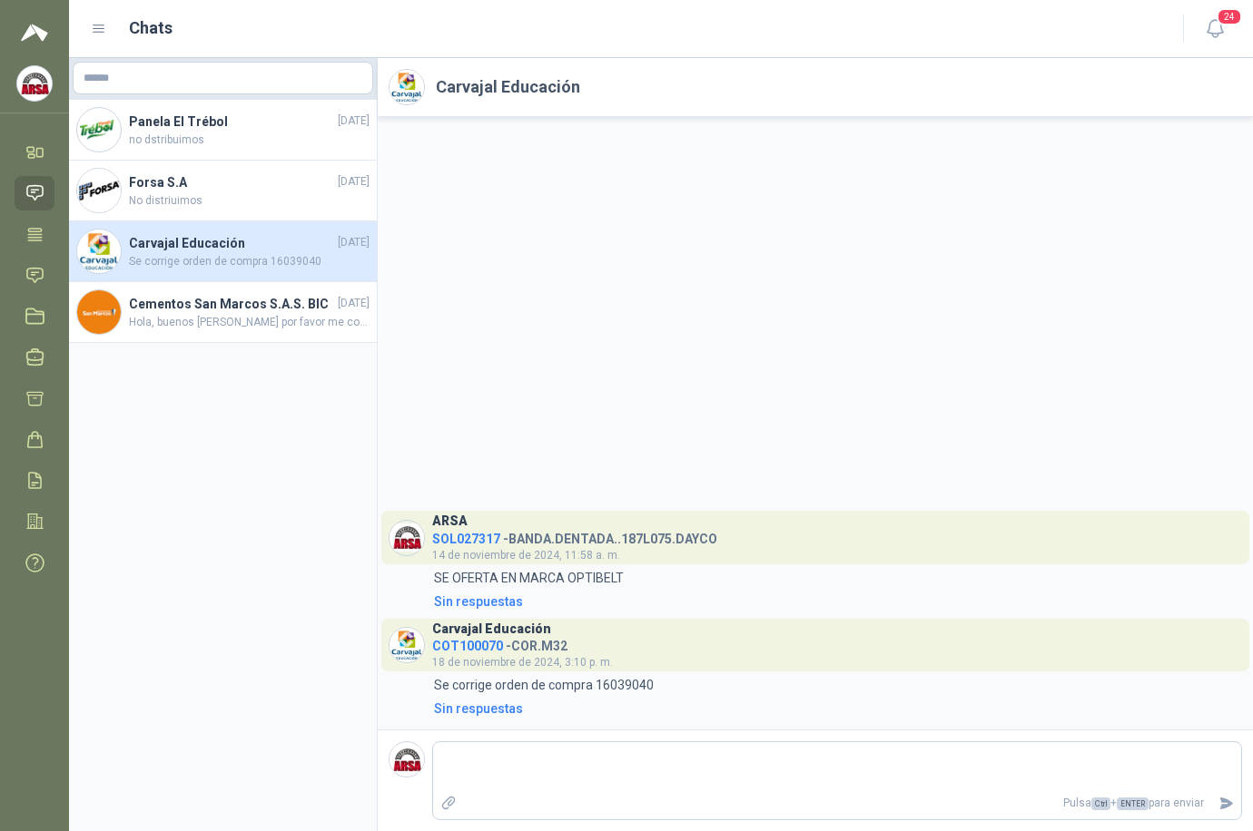
click at [92, 34] on icon at bounding box center [99, 29] width 16 height 16
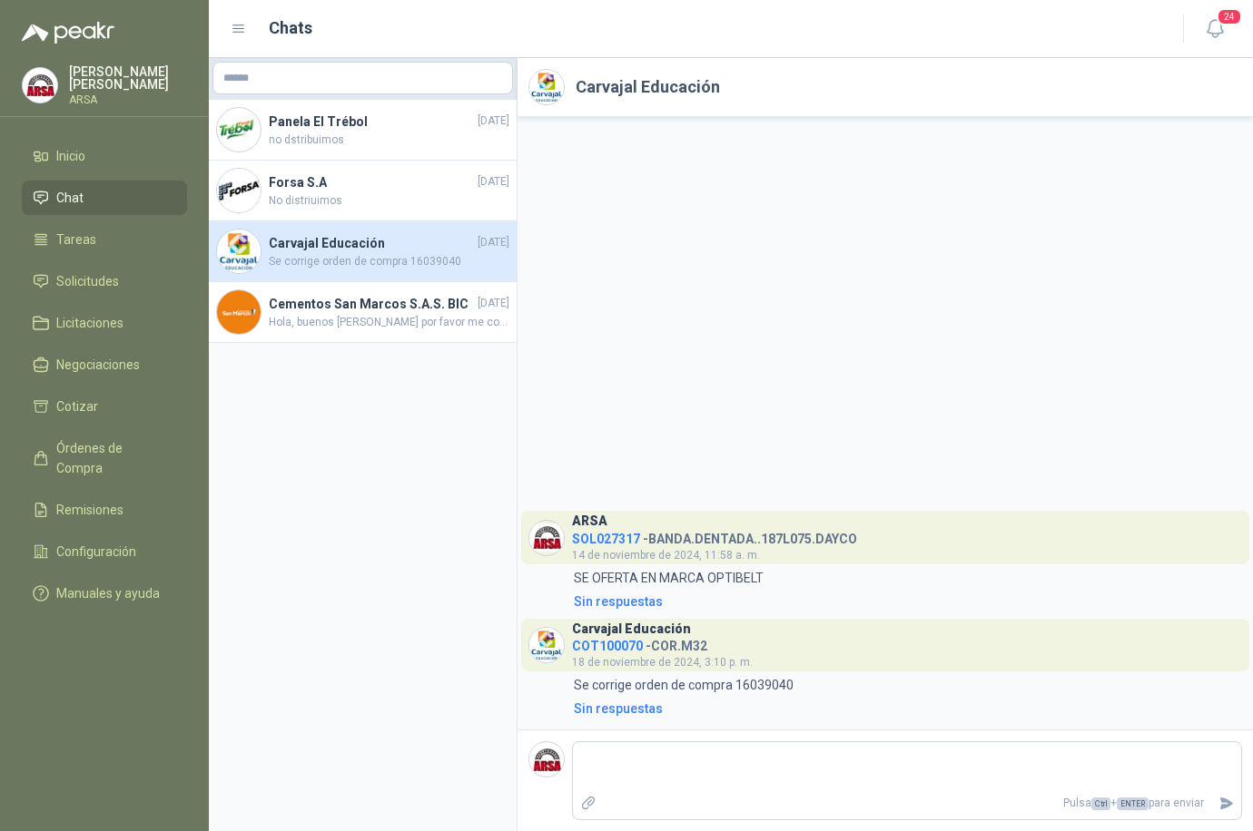
drag, startPoint x: 383, startPoint y: 529, endPoint x: 464, endPoint y: 431, distance: 127.0
click at [384, 529] on aside "Panela El Trébol 23/04/2025 no dstribuimos Forsa S.A 23/04/2025 No distriuimos …" at bounding box center [363, 444] width 309 height 773
click at [1027, 33] on icon "button" at bounding box center [1213, 28] width 15 height 17
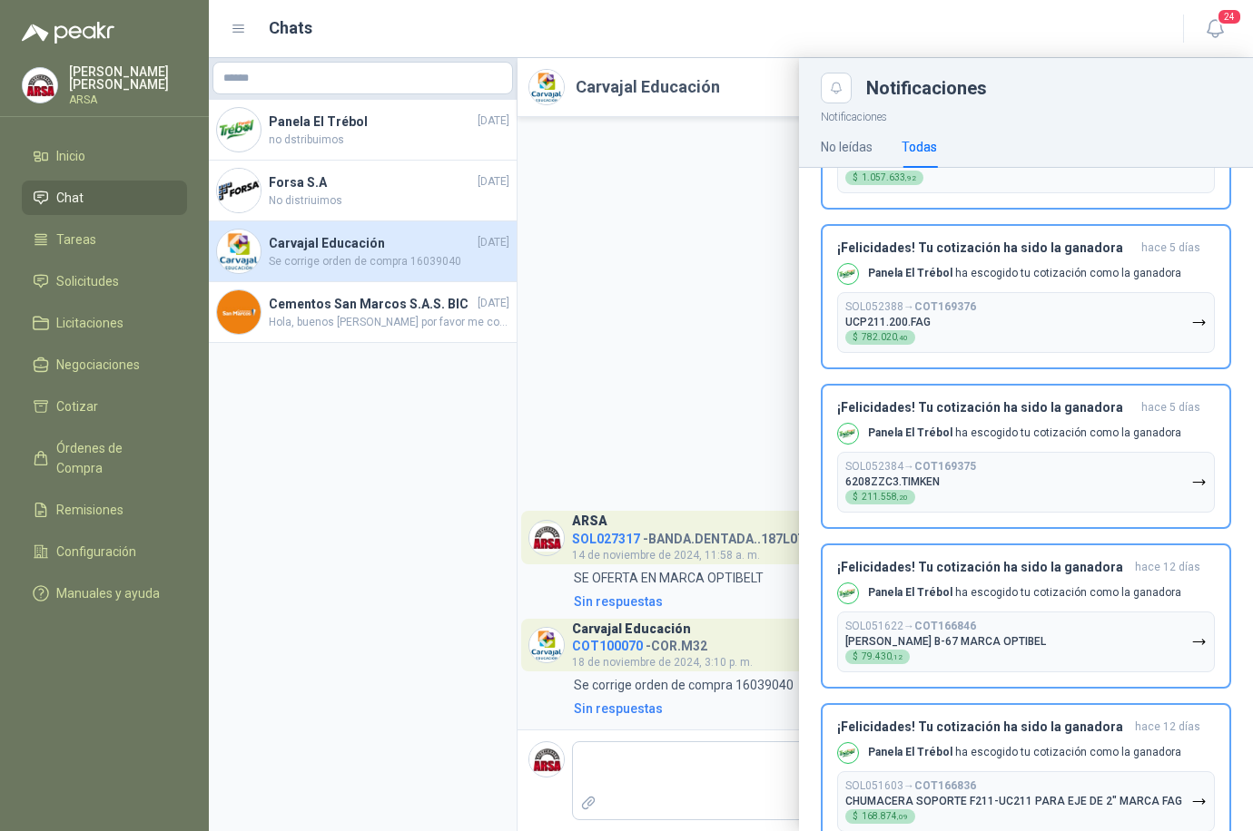
scroll to position [567, 0]
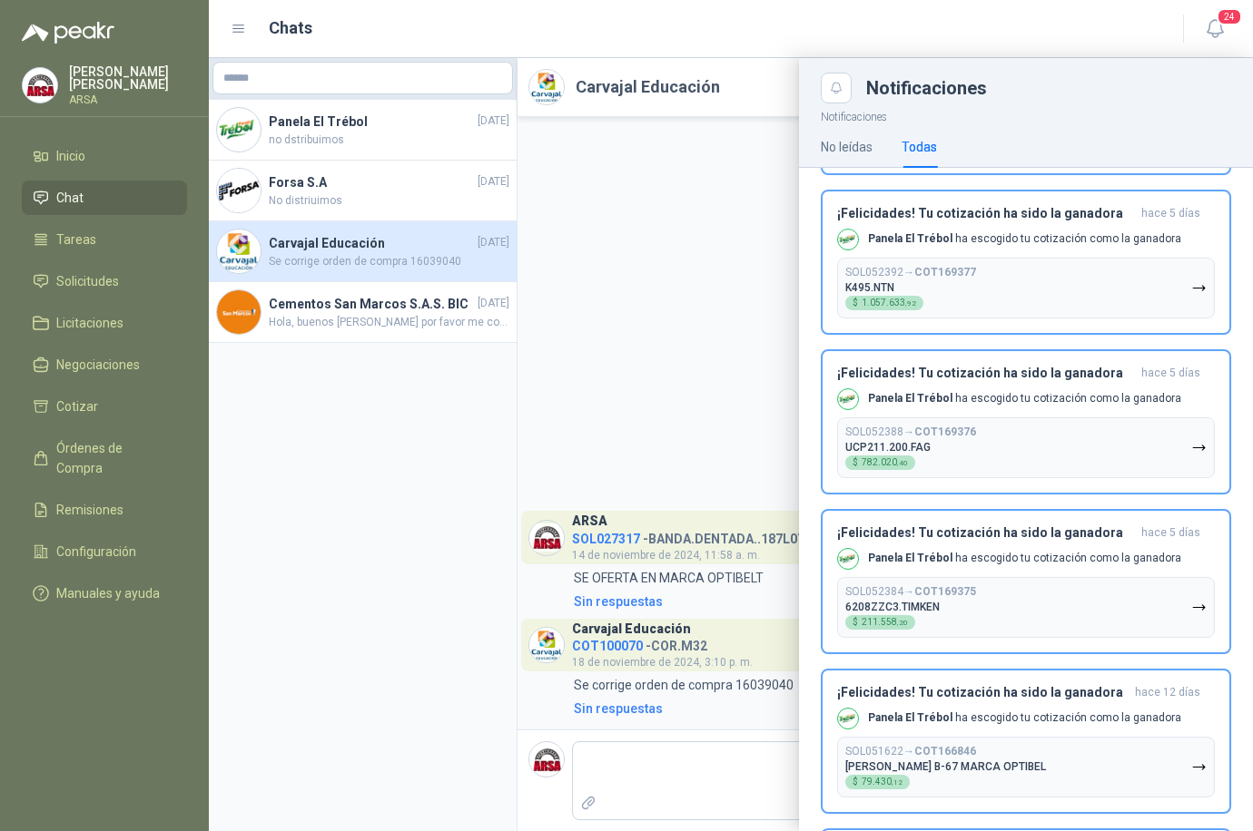
click at [689, 315] on div at bounding box center [731, 444] width 1044 height 773
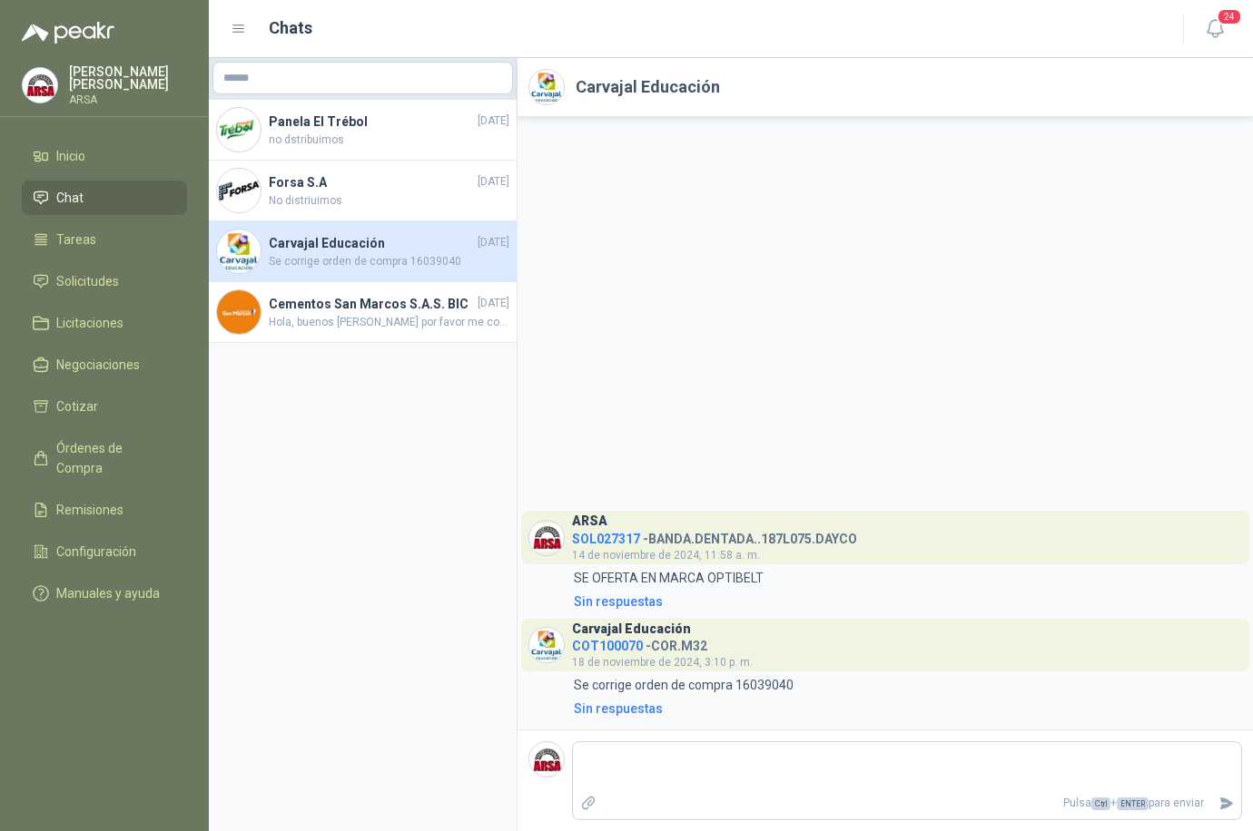
click at [89, 32] on img at bounding box center [68, 33] width 93 height 22
click at [54, 74] on img at bounding box center [40, 85] width 34 height 34
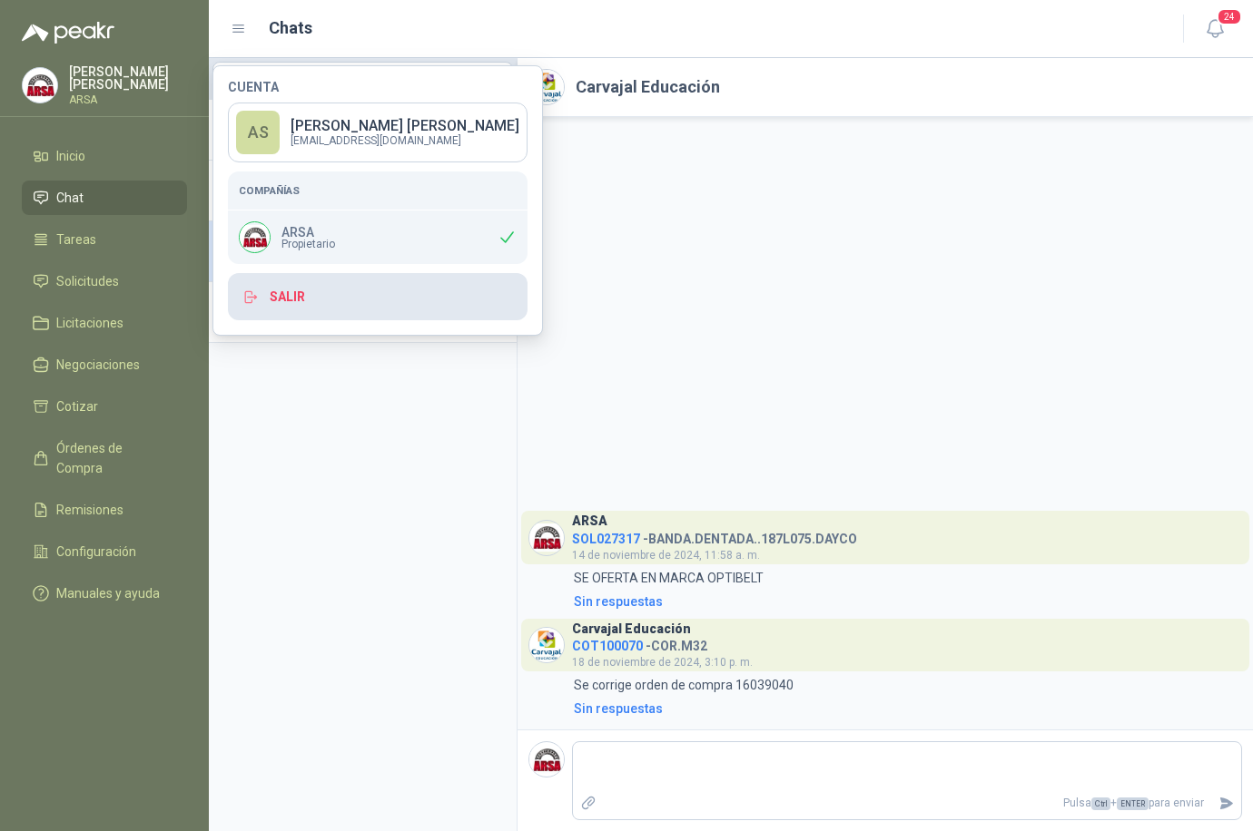
click at [285, 295] on button "Salir" at bounding box center [378, 296] width 300 height 47
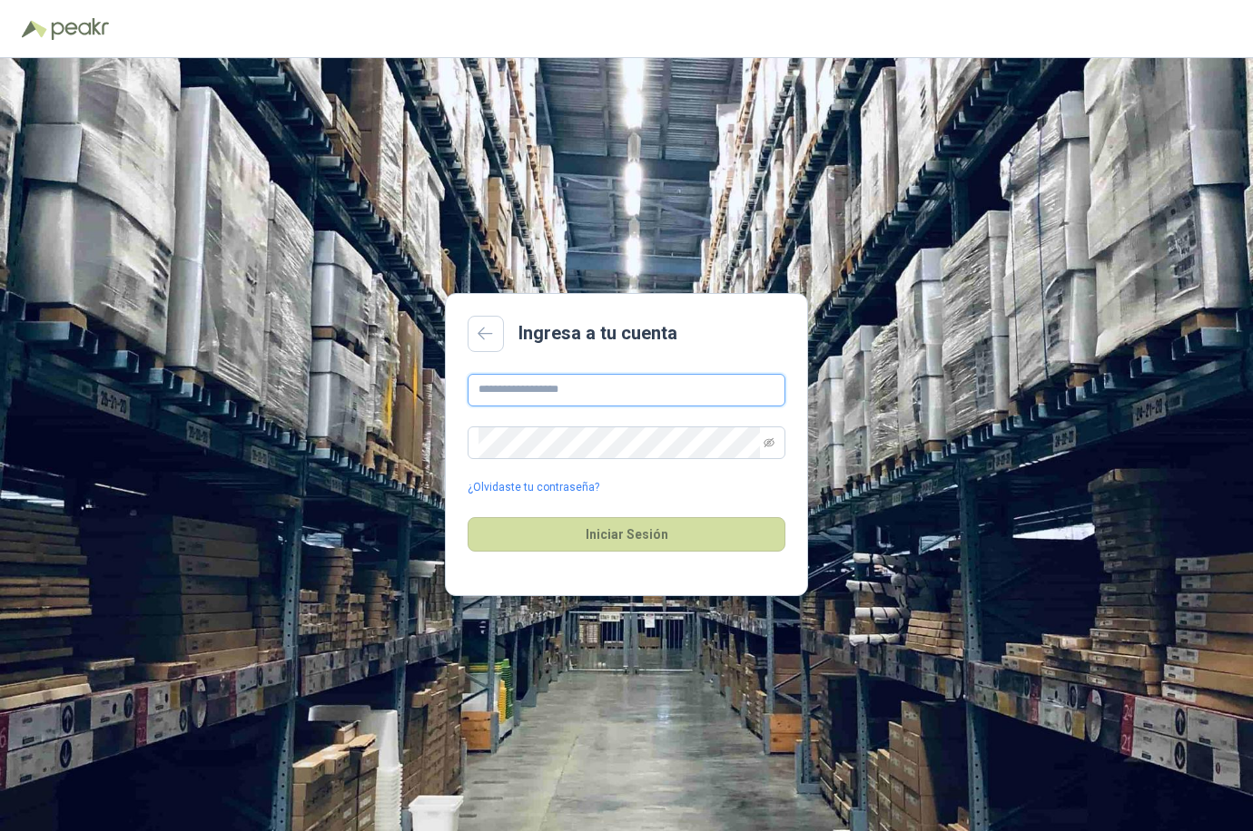
type input "**********"
